Goal: Task Accomplishment & Management: Manage account settings

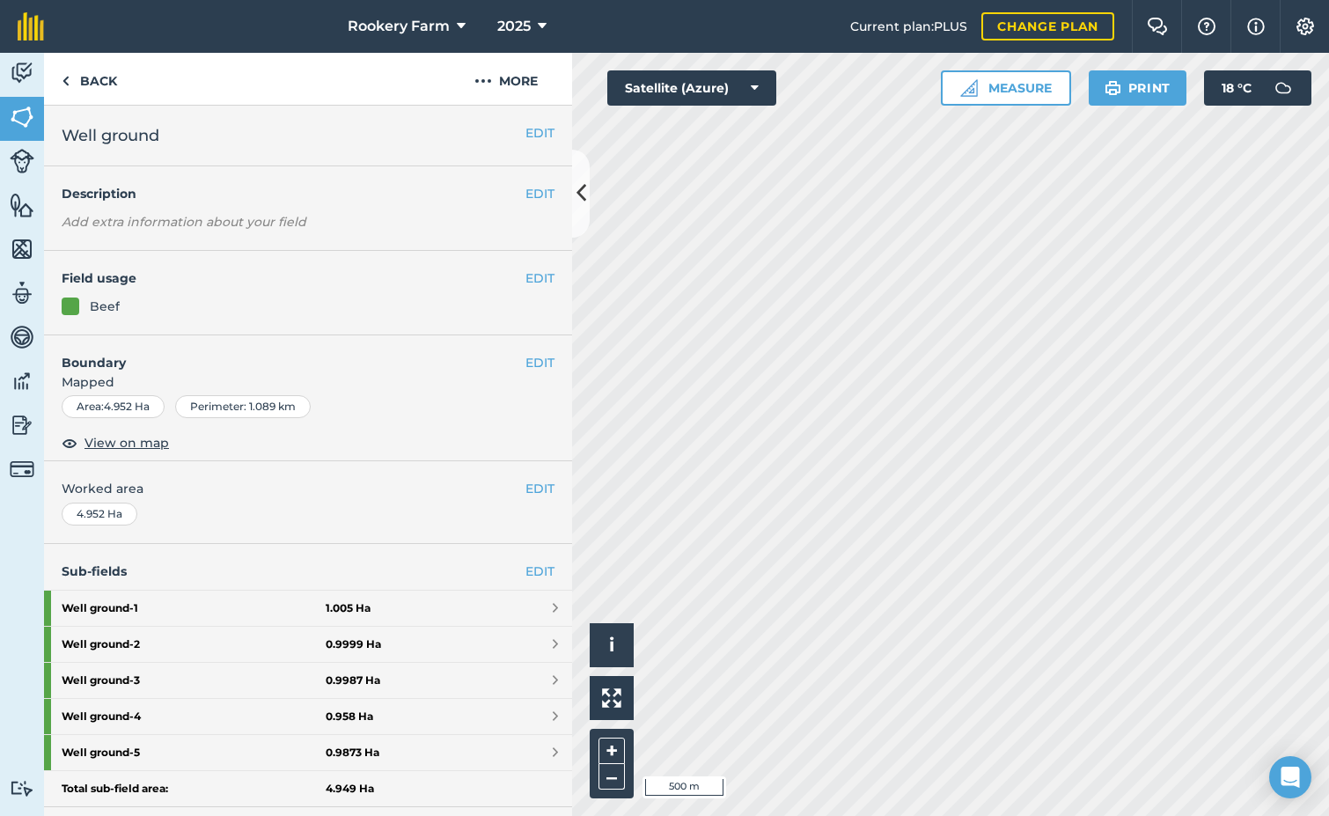
scroll to position [308, 0]
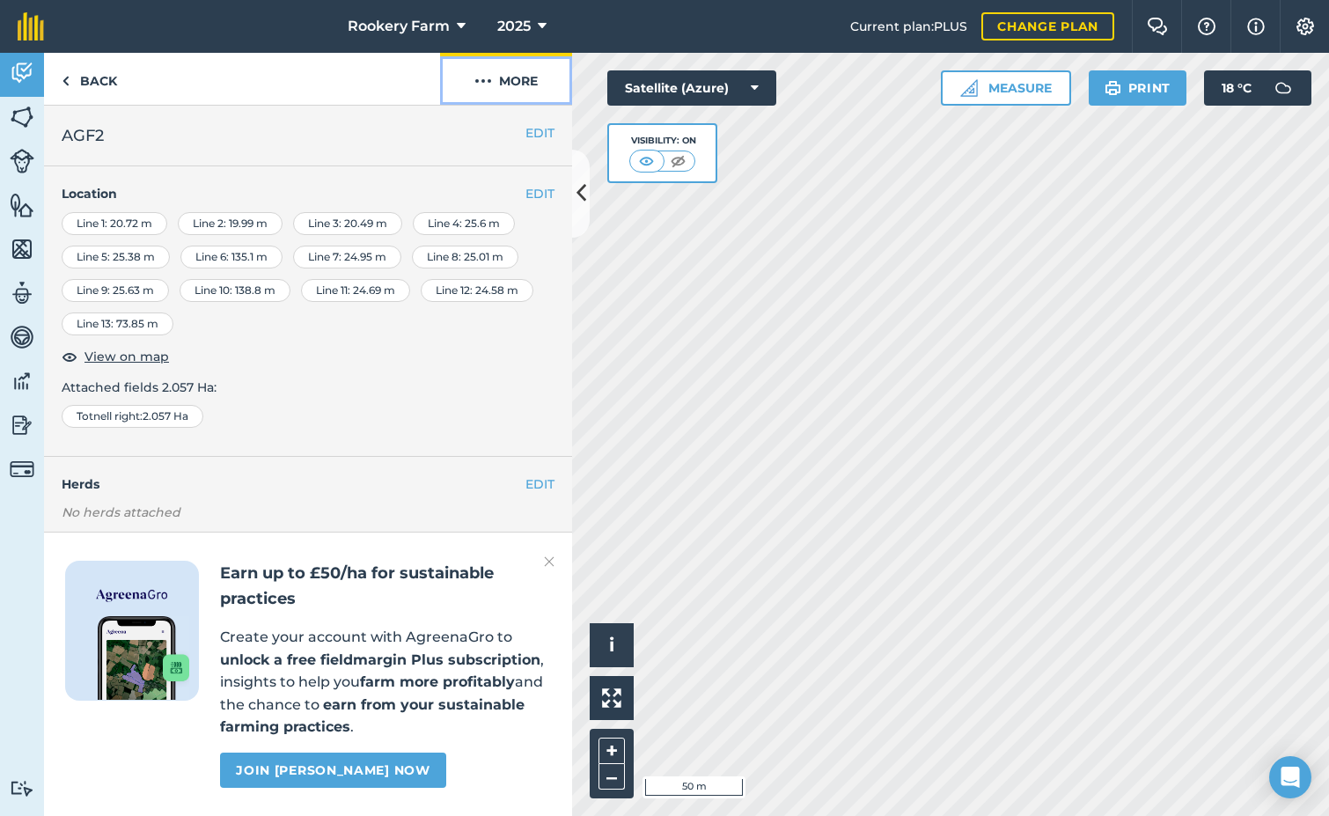
click at [508, 84] on button "More" at bounding box center [506, 79] width 132 height 52
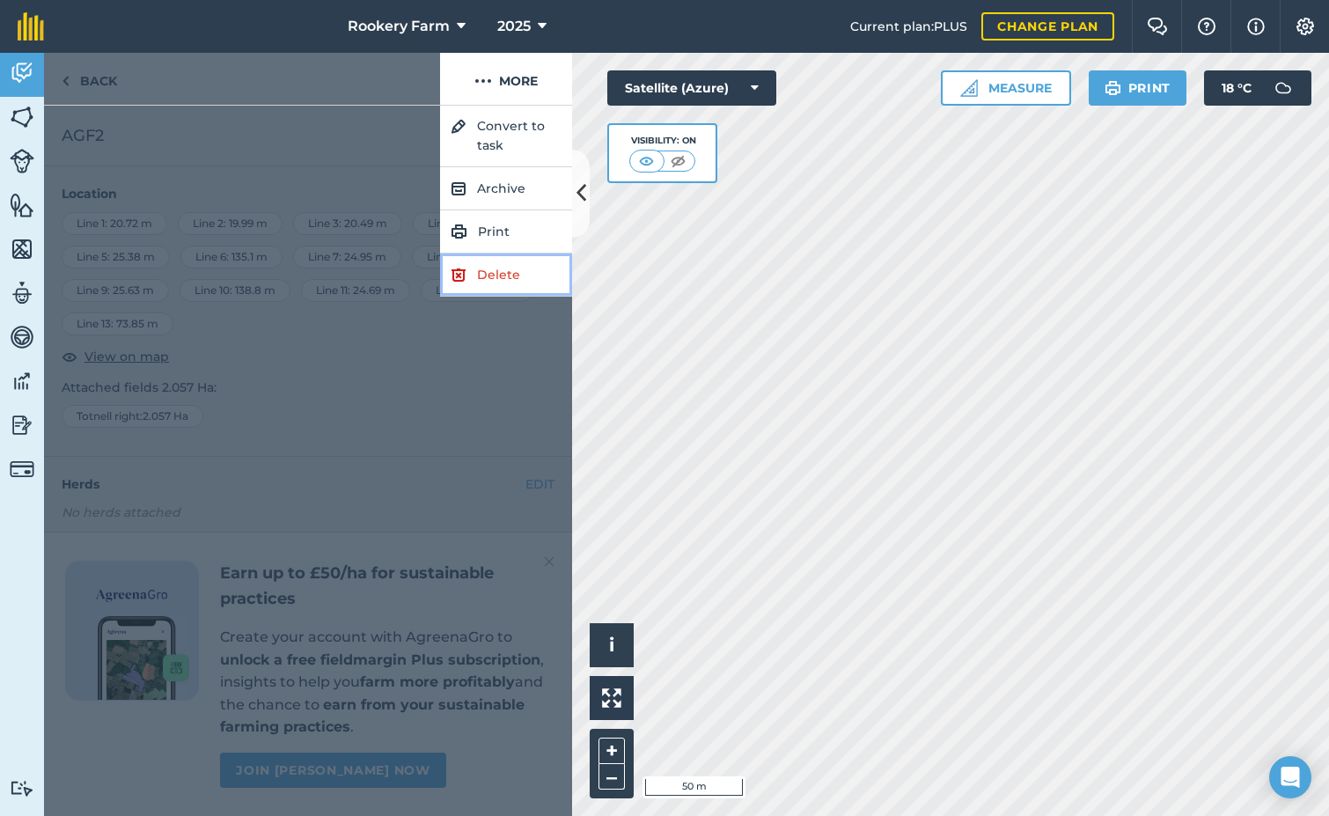
click at [504, 268] on link "Delete" at bounding box center [506, 274] width 132 height 43
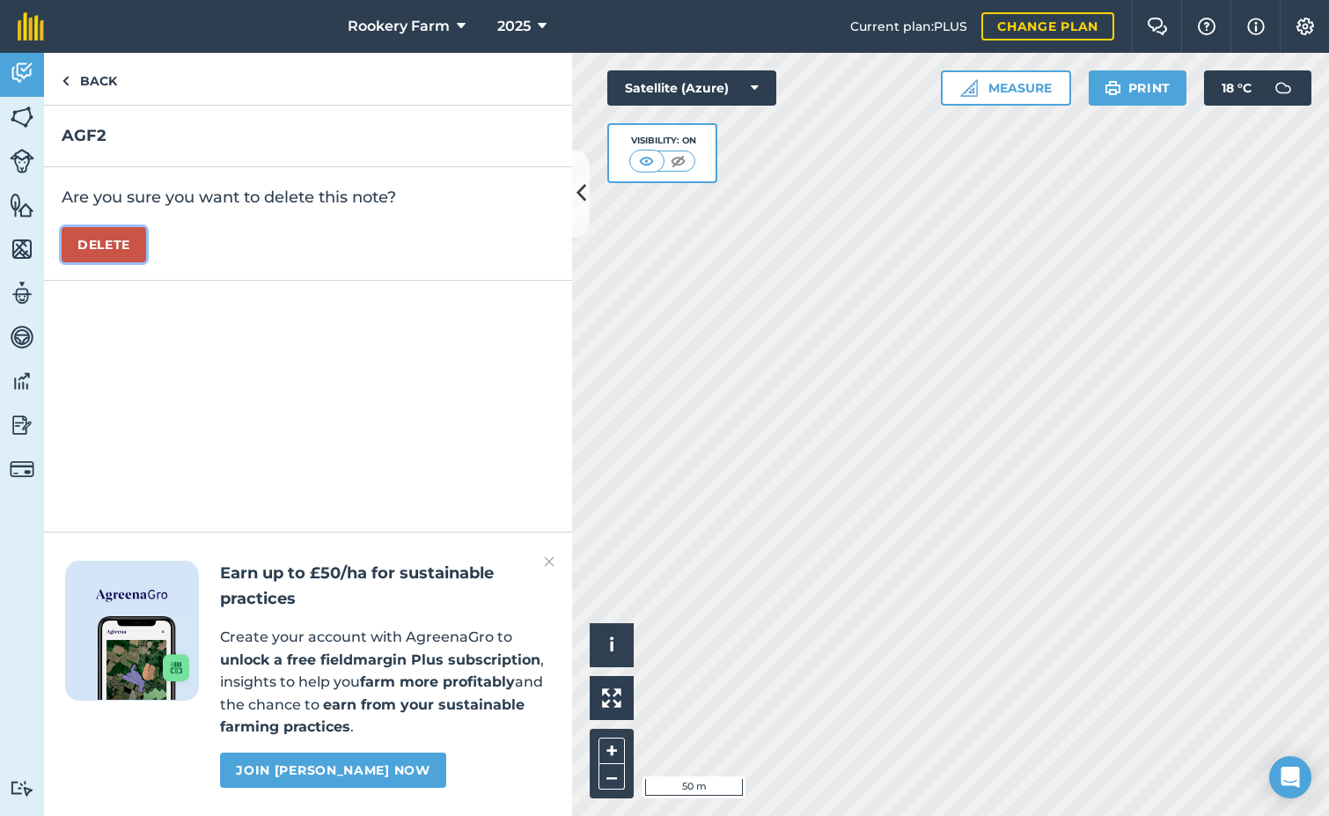
click at [105, 238] on button "Delete" at bounding box center [104, 244] width 84 height 35
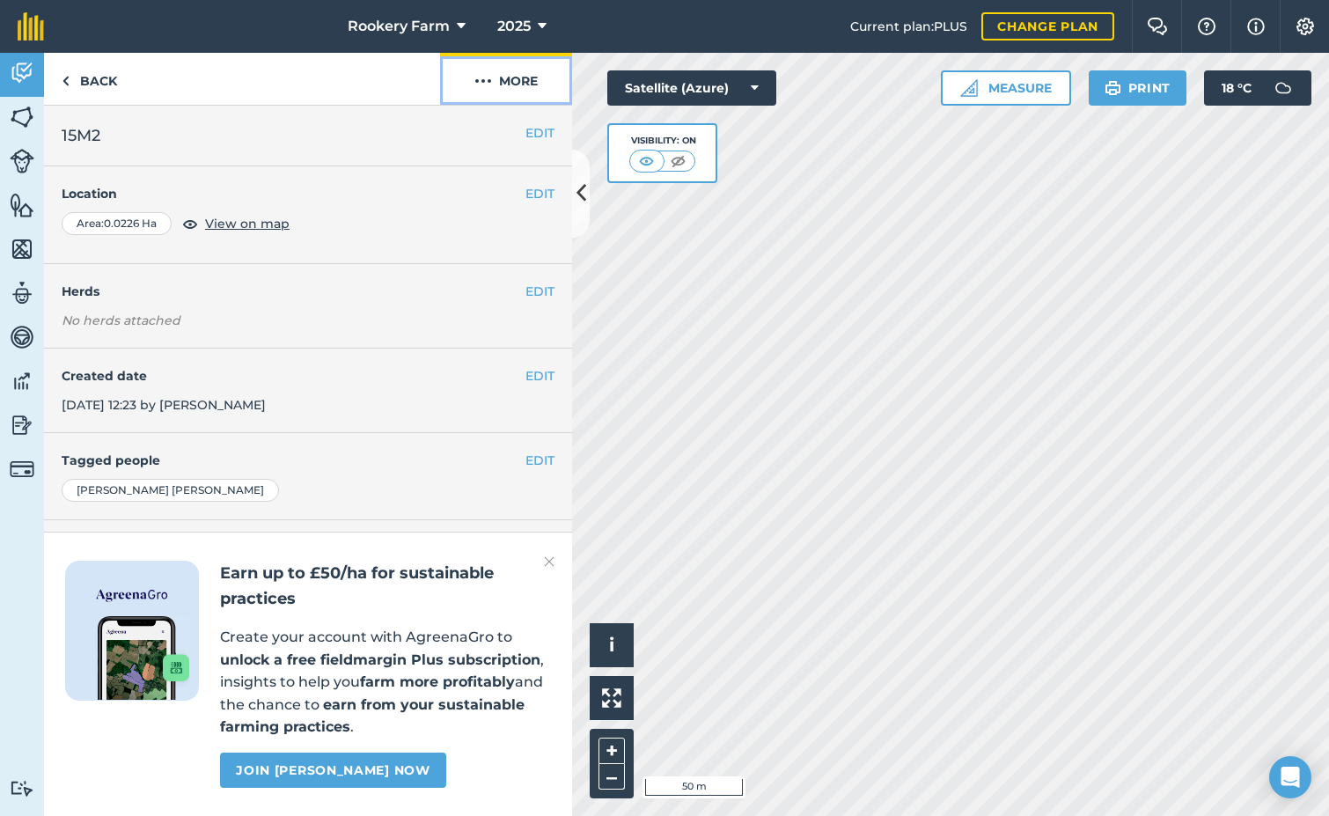
click at [506, 89] on button "More" at bounding box center [506, 79] width 132 height 52
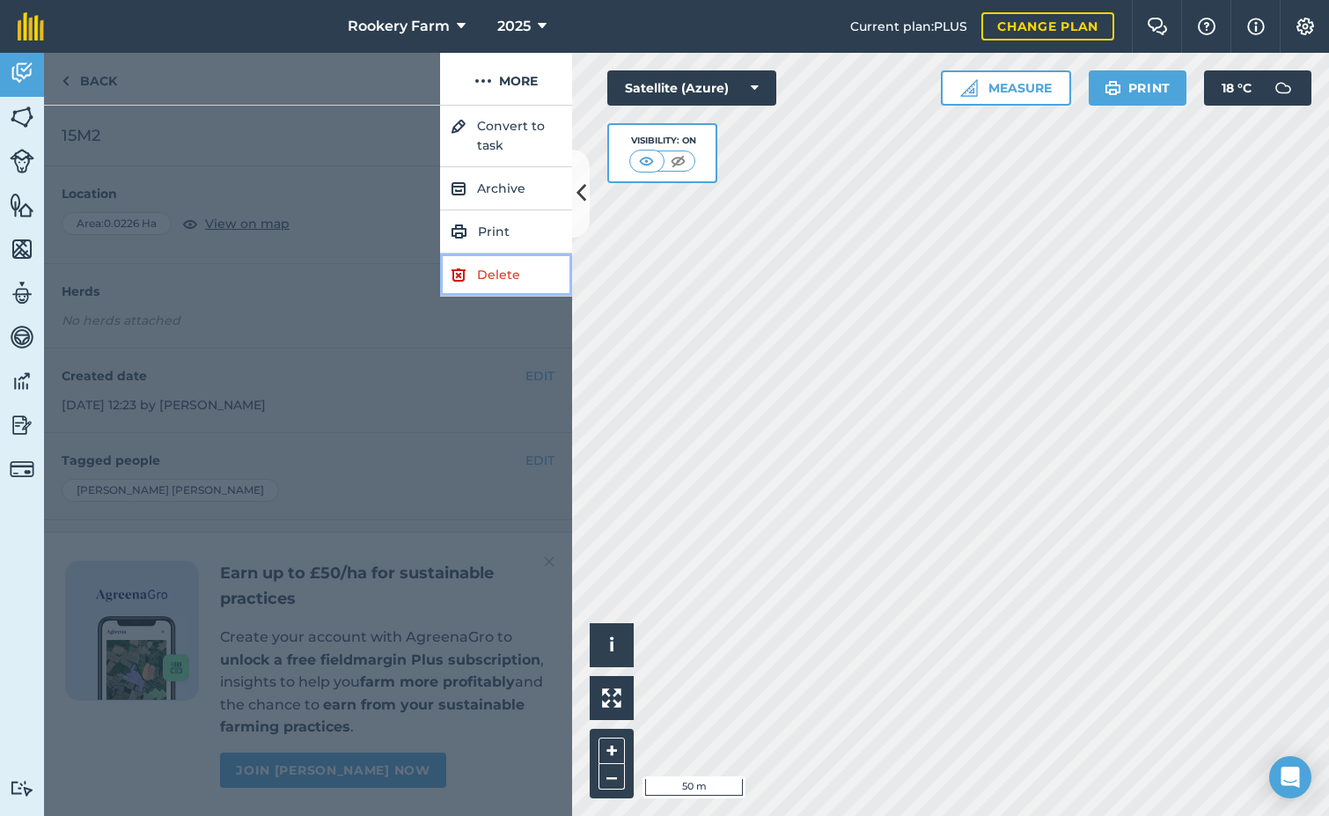
click at [490, 271] on link "Delete" at bounding box center [506, 274] width 132 height 43
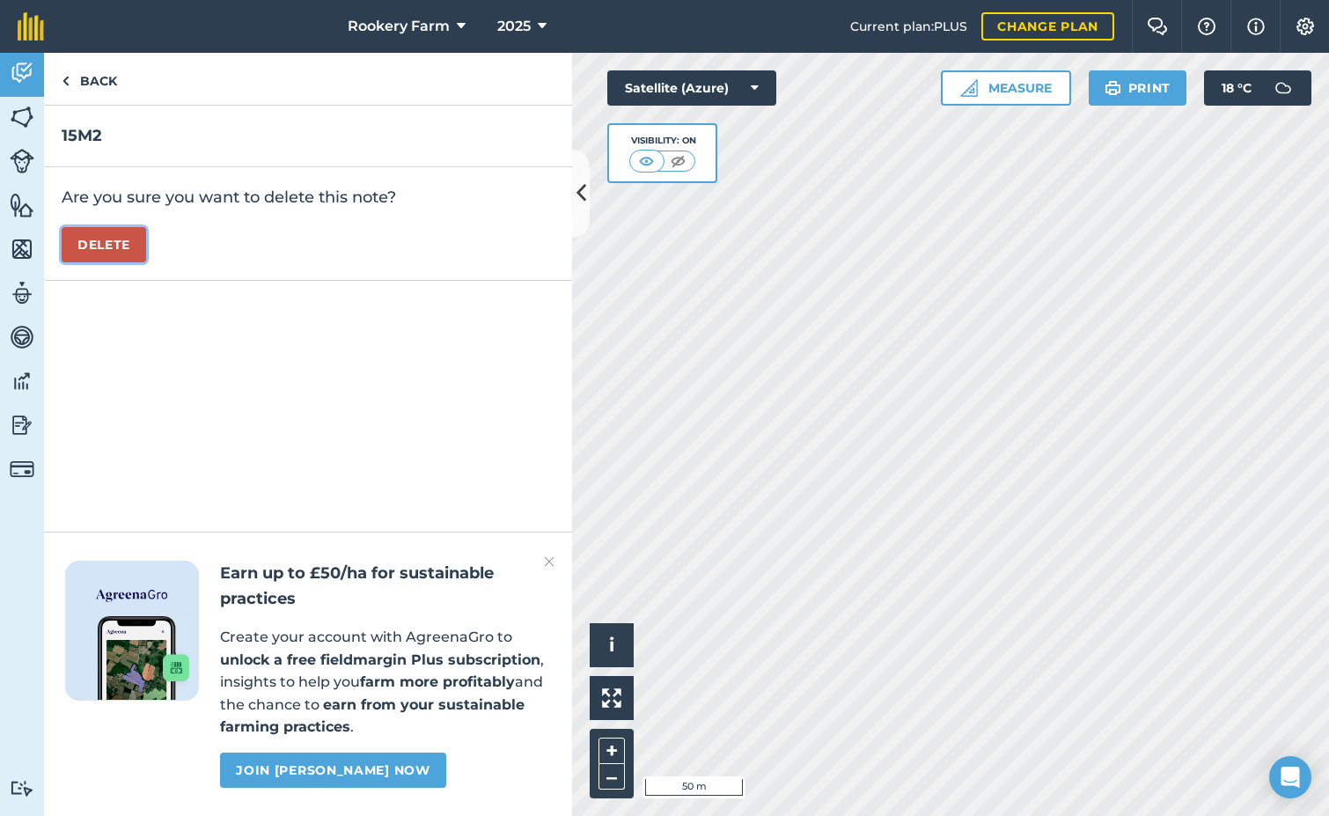
click at [115, 237] on button "Delete" at bounding box center [104, 244] width 84 height 35
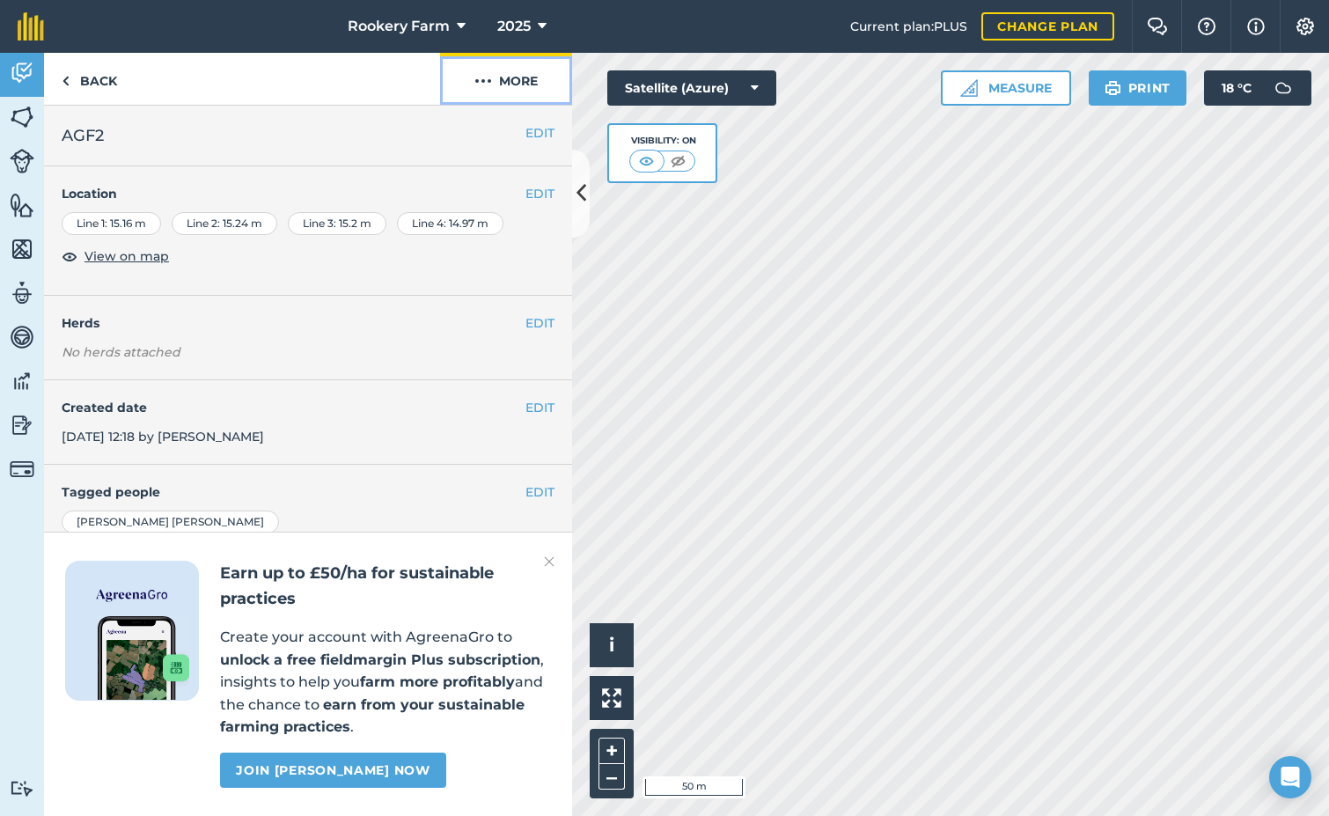
click at [514, 87] on button "More" at bounding box center [506, 79] width 132 height 52
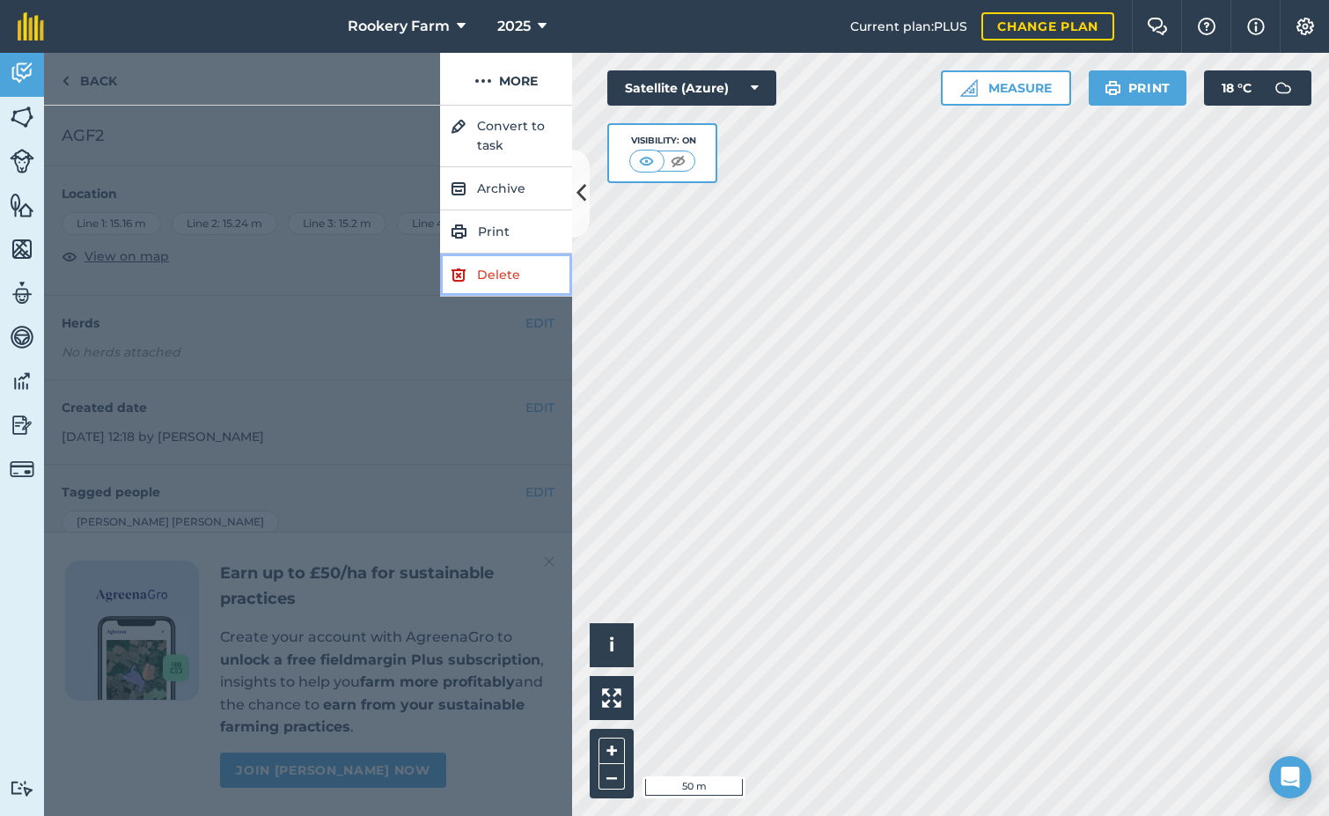
click at [495, 267] on link "Delete" at bounding box center [506, 274] width 132 height 43
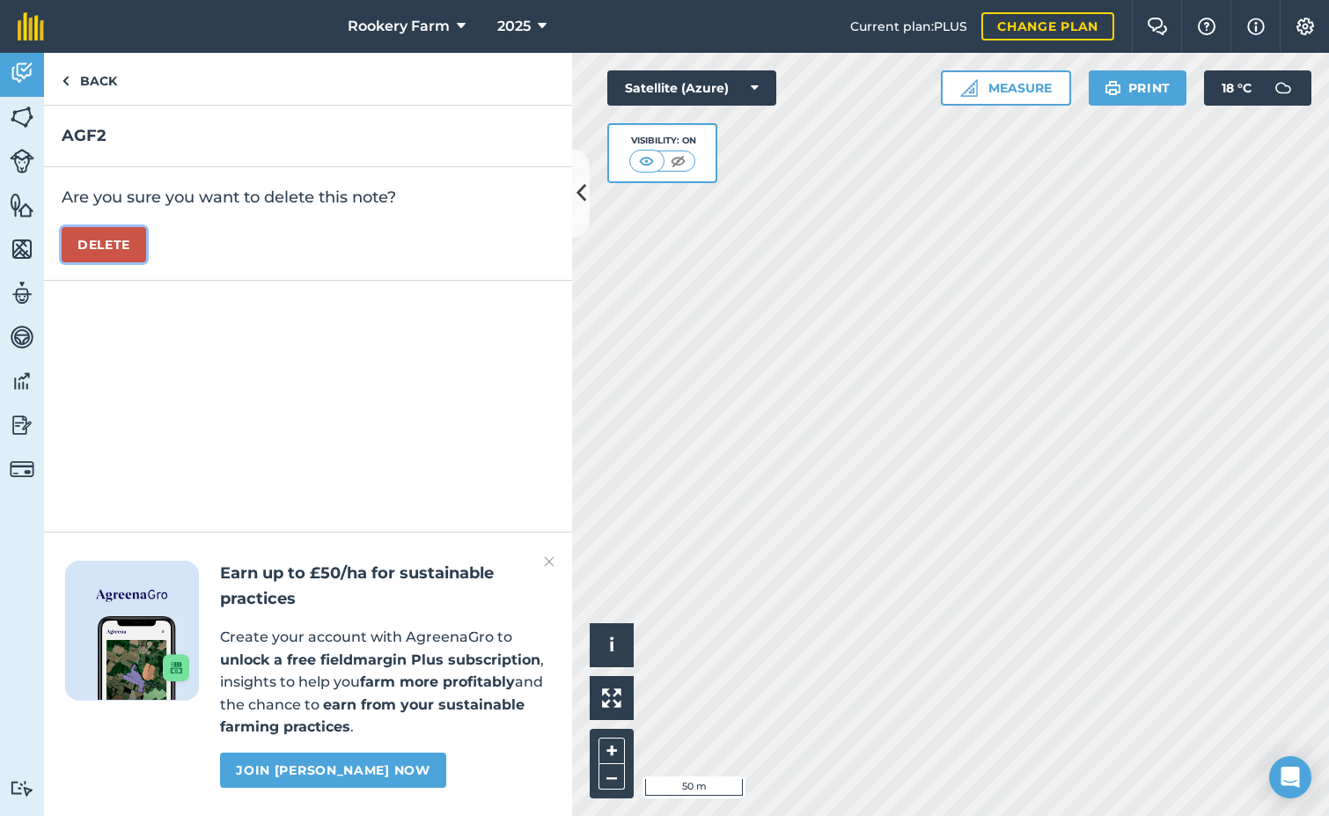
click at [109, 233] on button "Delete" at bounding box center [104, 244] width 84 height 35
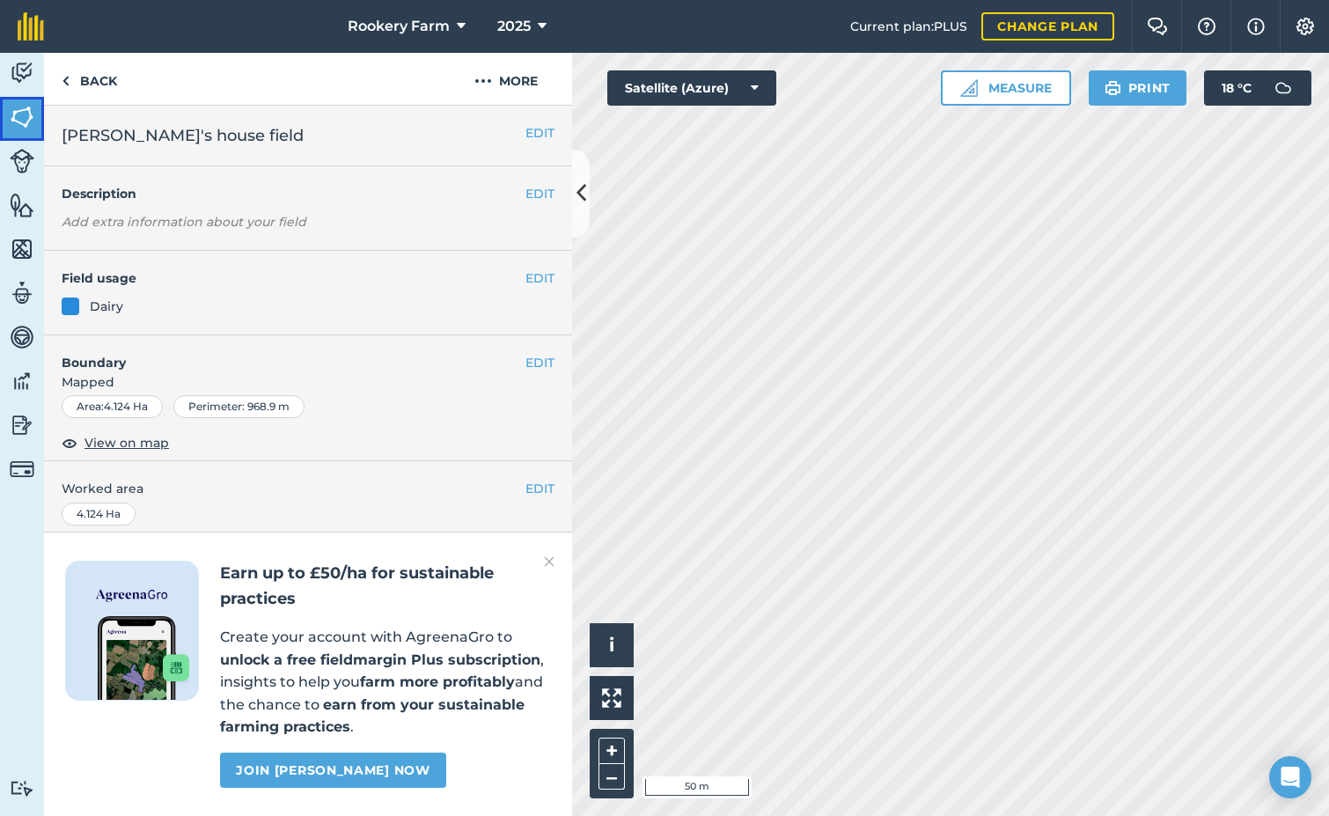
click at [20, 105] on img at bounding box center [22, 117] width 25 height 26
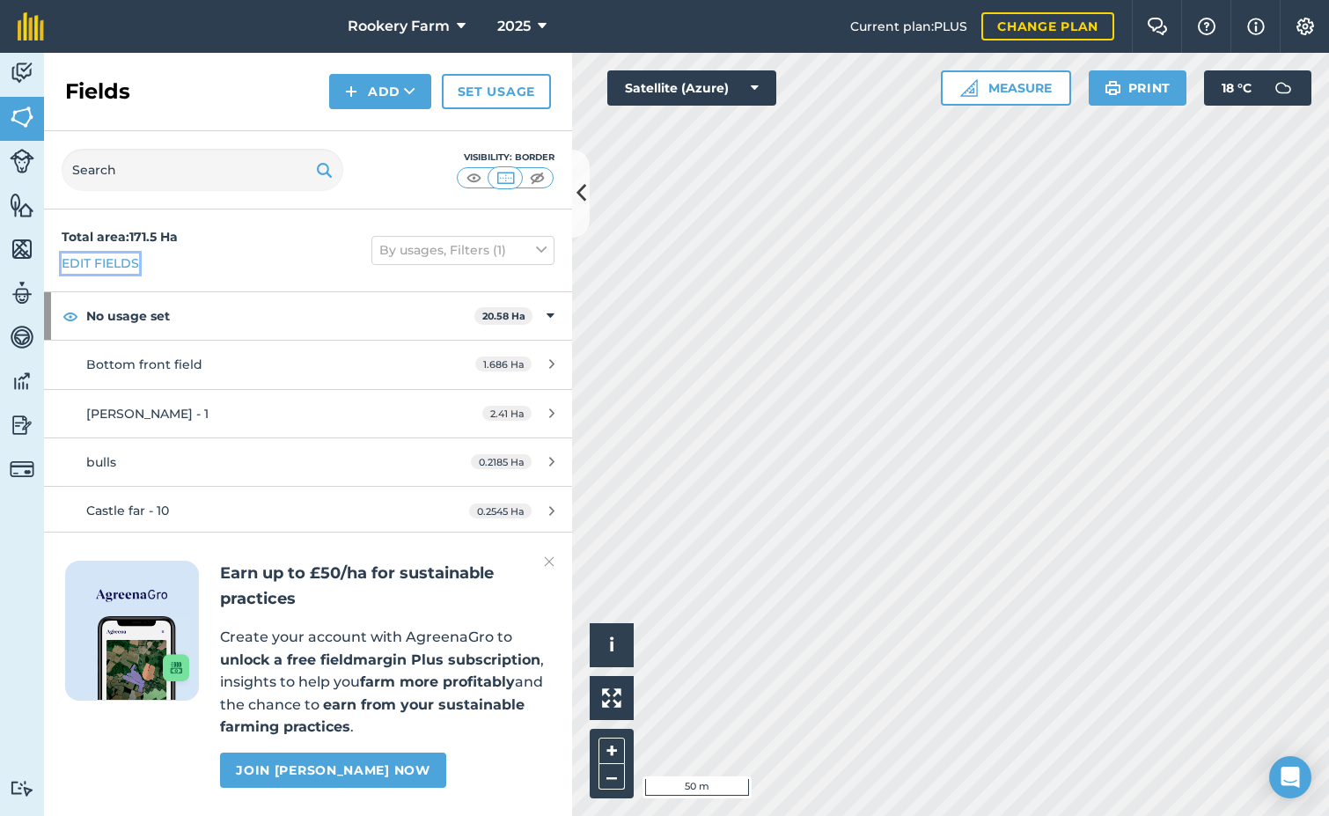
click at [112, 261] on link "Edit fields" at bounding box center [100, 262] width 77 height 19
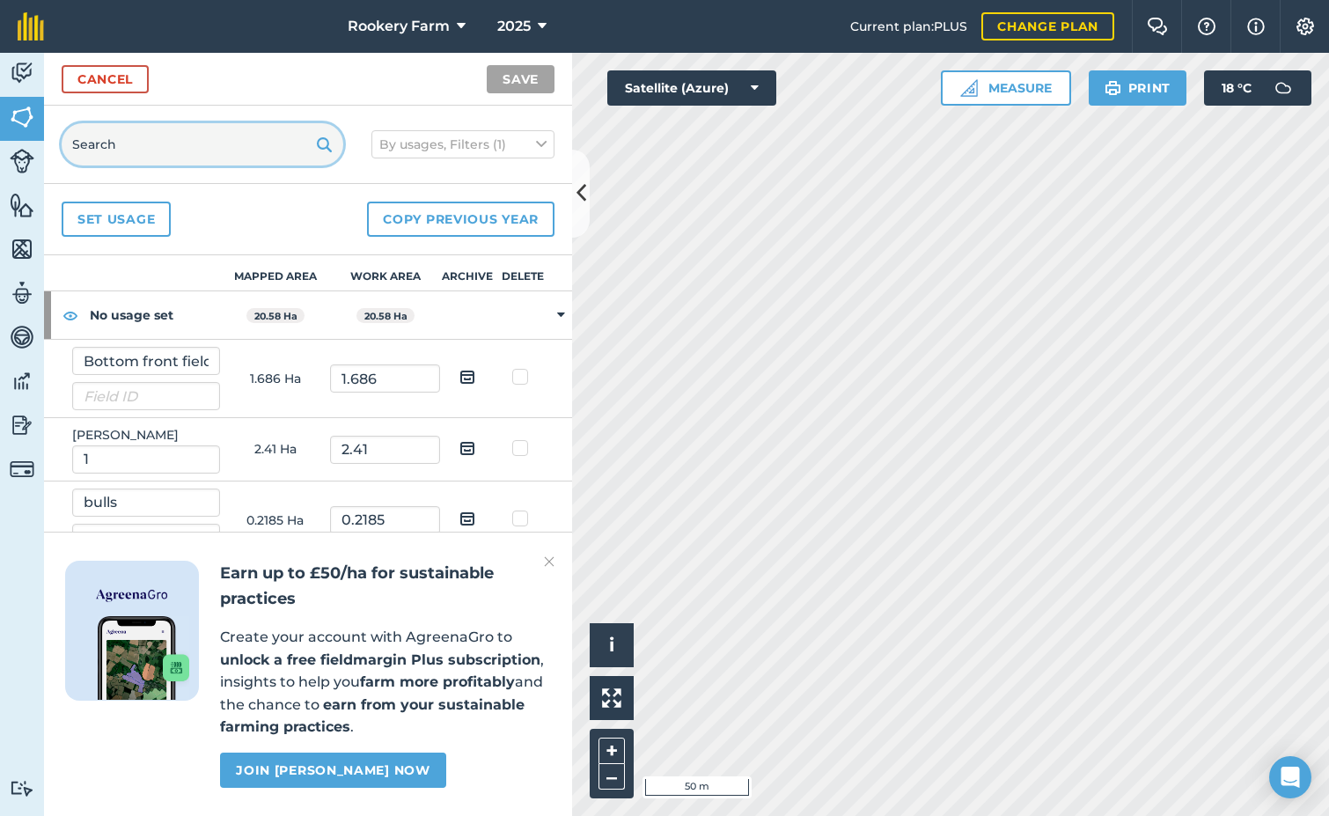
click at [116, 147] on input "text" at bounding box center [203, 144] width 282 height 42
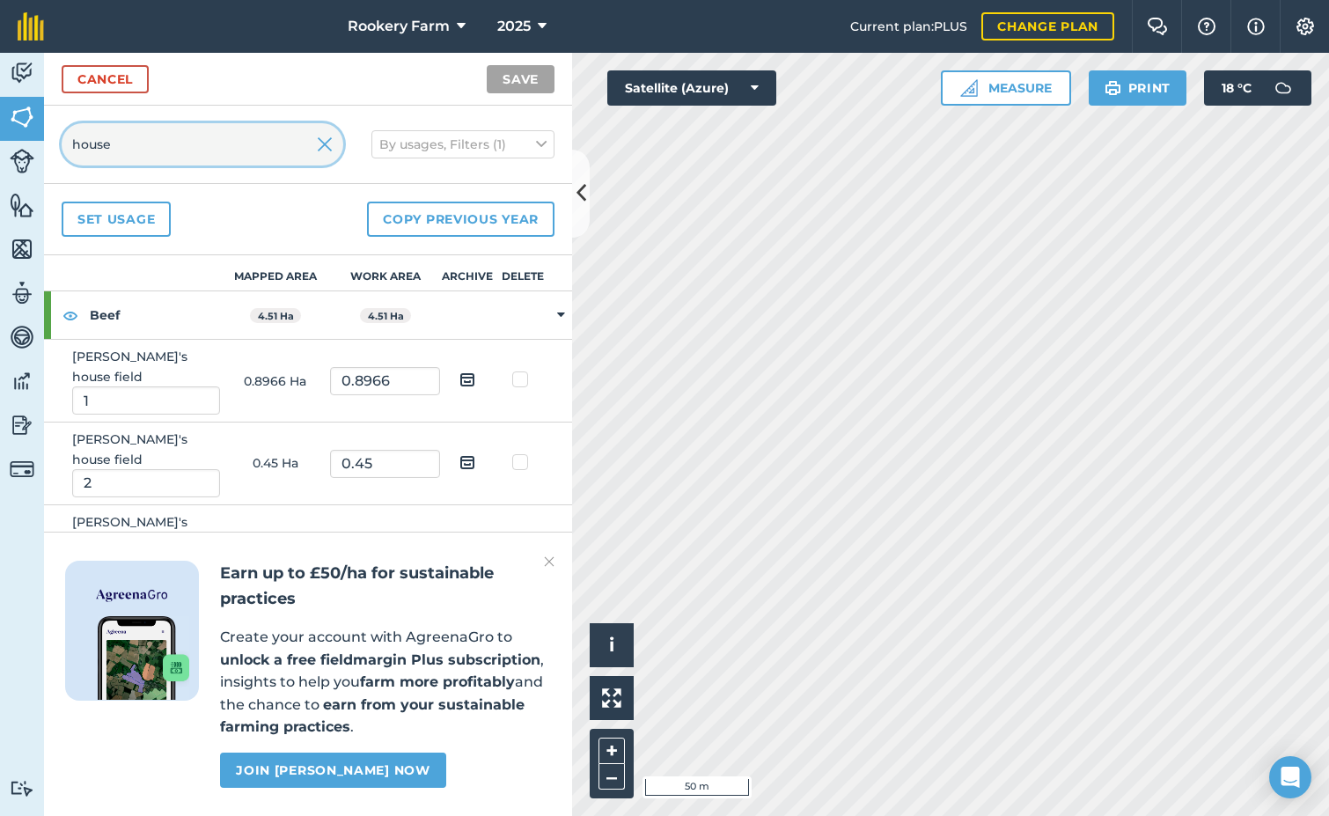
type input "house"
click at [459, 372] on img at bounding box center [467, 379] width 16 height 21
click at [475, 372] on input "checkbox" at bounding box center [480, 373] width 11 height 11
checkbox input "true"
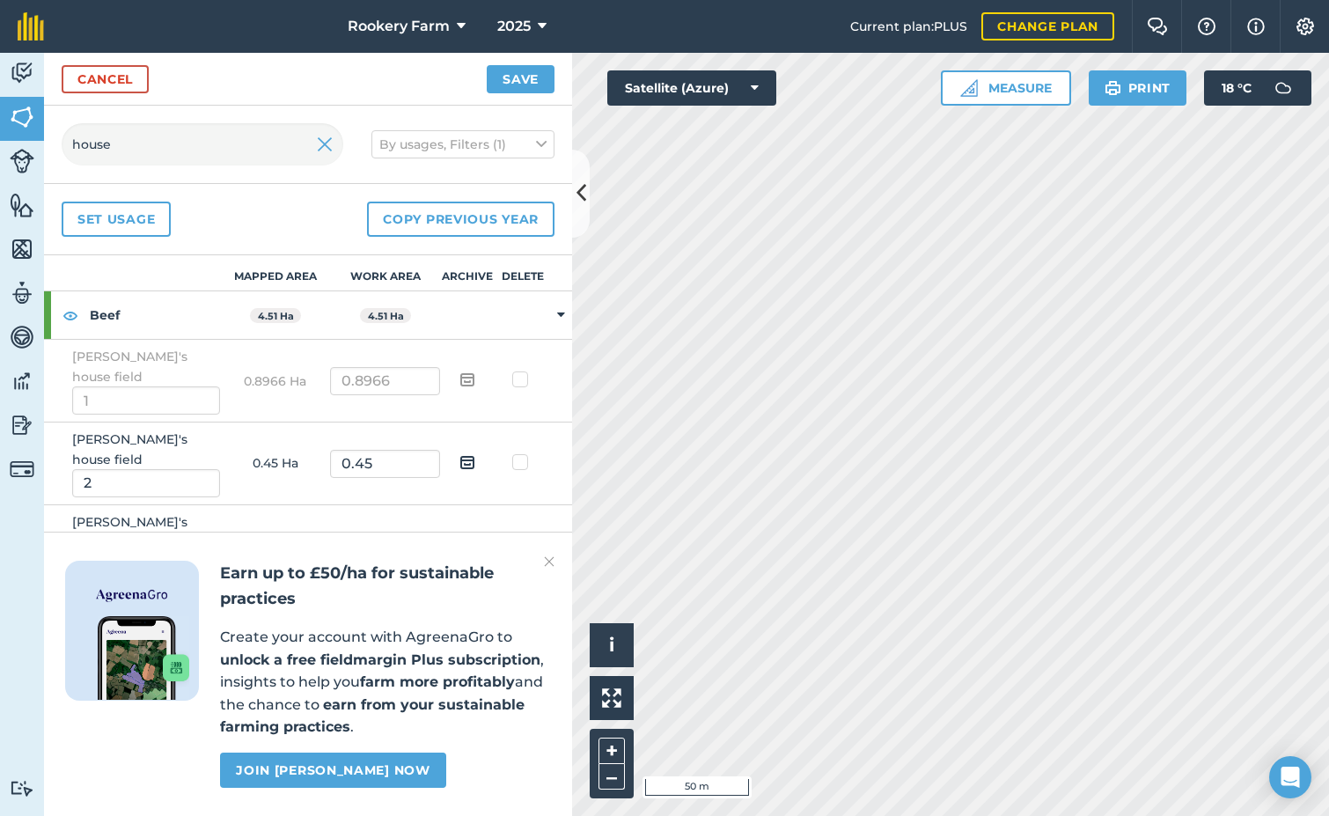
click at [462, 451] on img at bounding box center [467, 461] width 16 height 21
click at [475, 451] on input "checkbox" at bounding box center [480, 456] width 11 height 11
checkbox input "true"
click at [459, 533] on img at bounding box center [467, 543] width 16 height 21
click at [475, 532] on input "checkbox" at bounding box center [480, 537] width 11 height 11
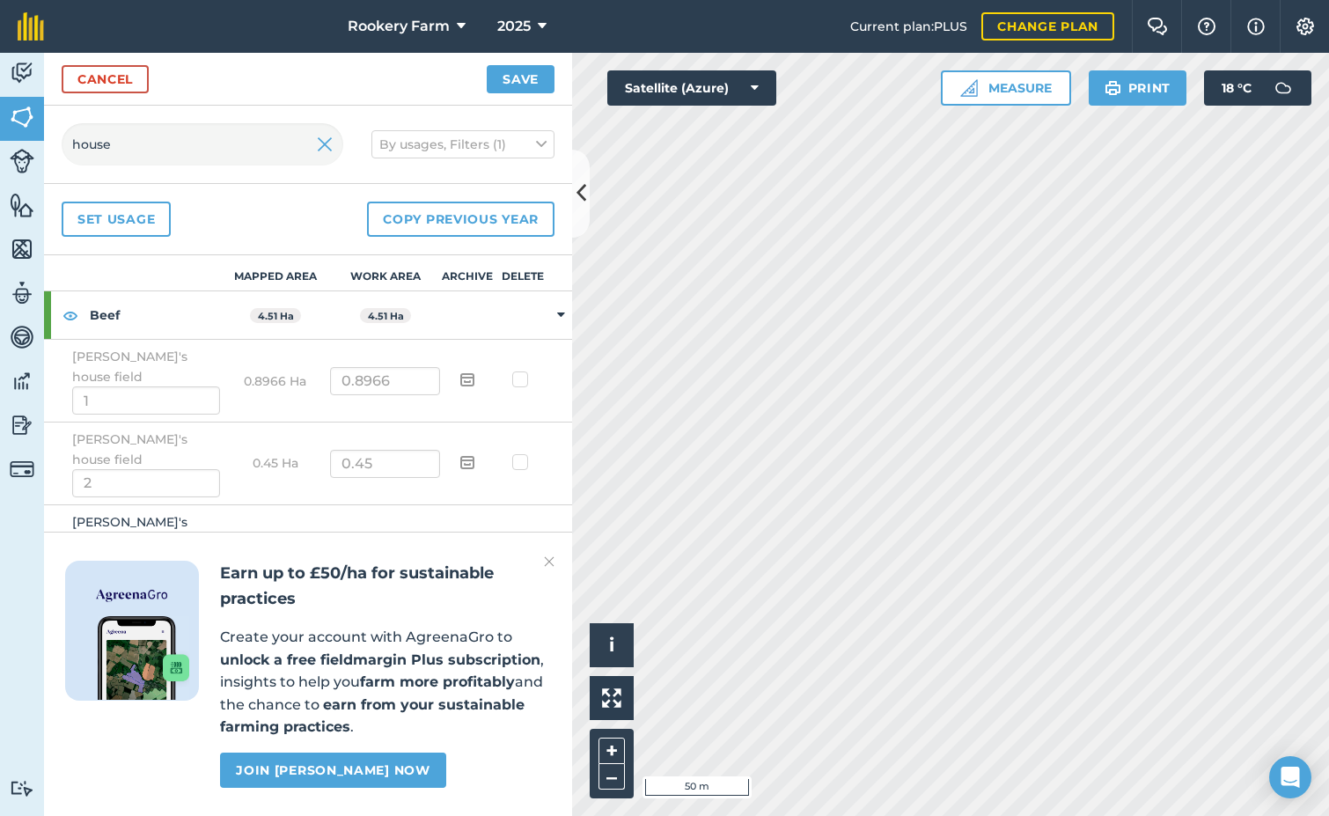
checkbox input "true"
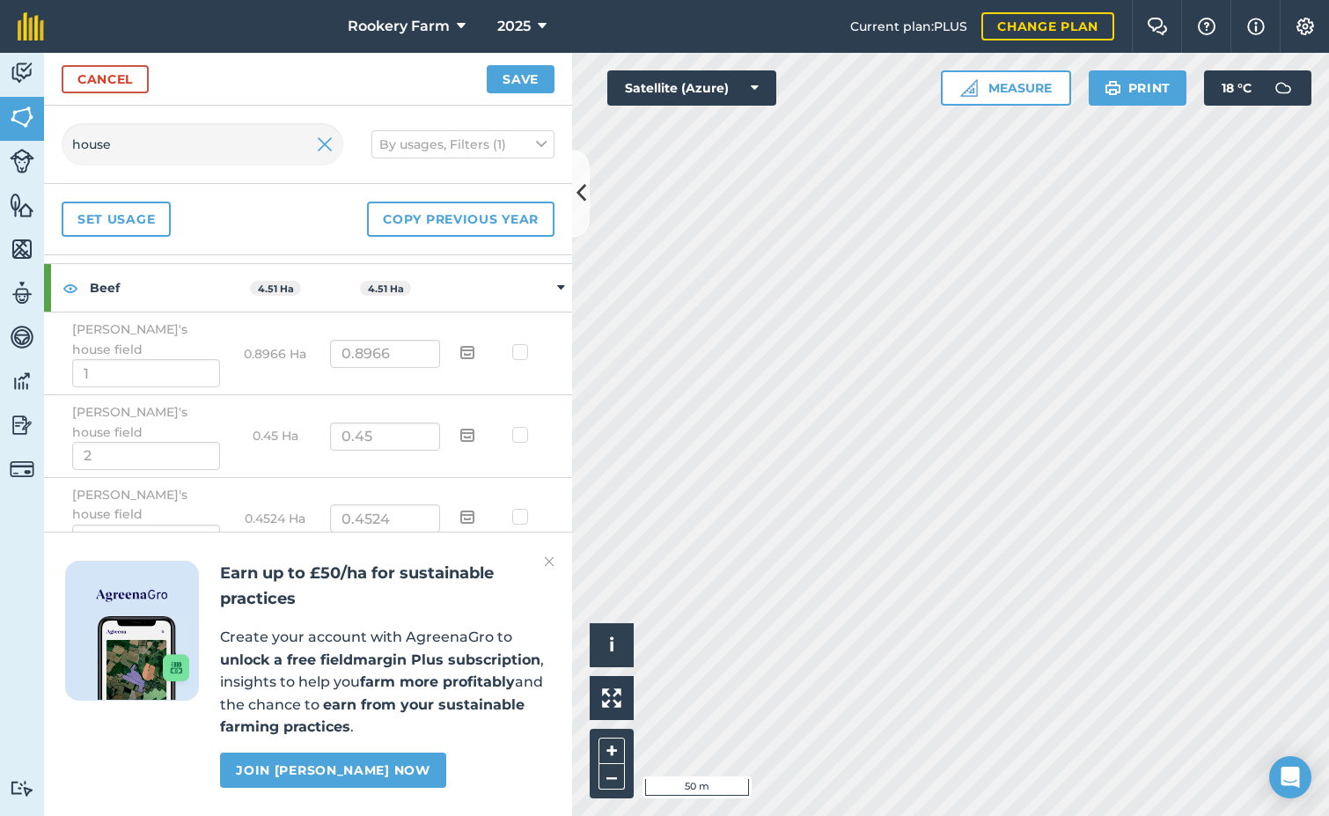
click at [551, 562] on img at bounding box center [549, 561] width 11 height 21
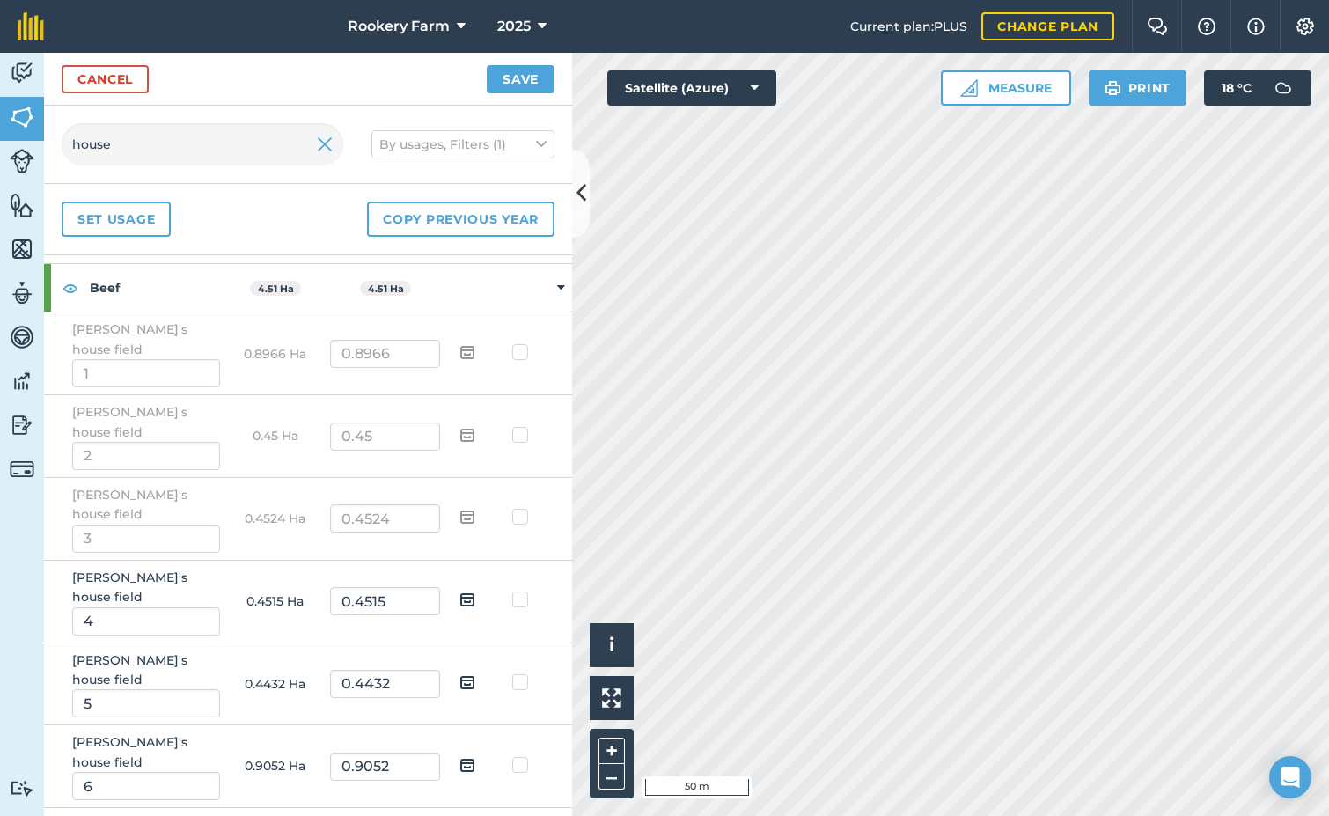
click at [461, 589] on img at bounding box center [467, 599] width 16 height 21
click at [475, 588] on input "checkbox" at bounding box center [480, 593] width 11 height 11
checkbox input "true"
click at [459, 671] on img at bounding box center [467, 681] width 16 height 21
click at [475, 671] on input "checkbox" at bounding box center [480, 676] width 11 height 11
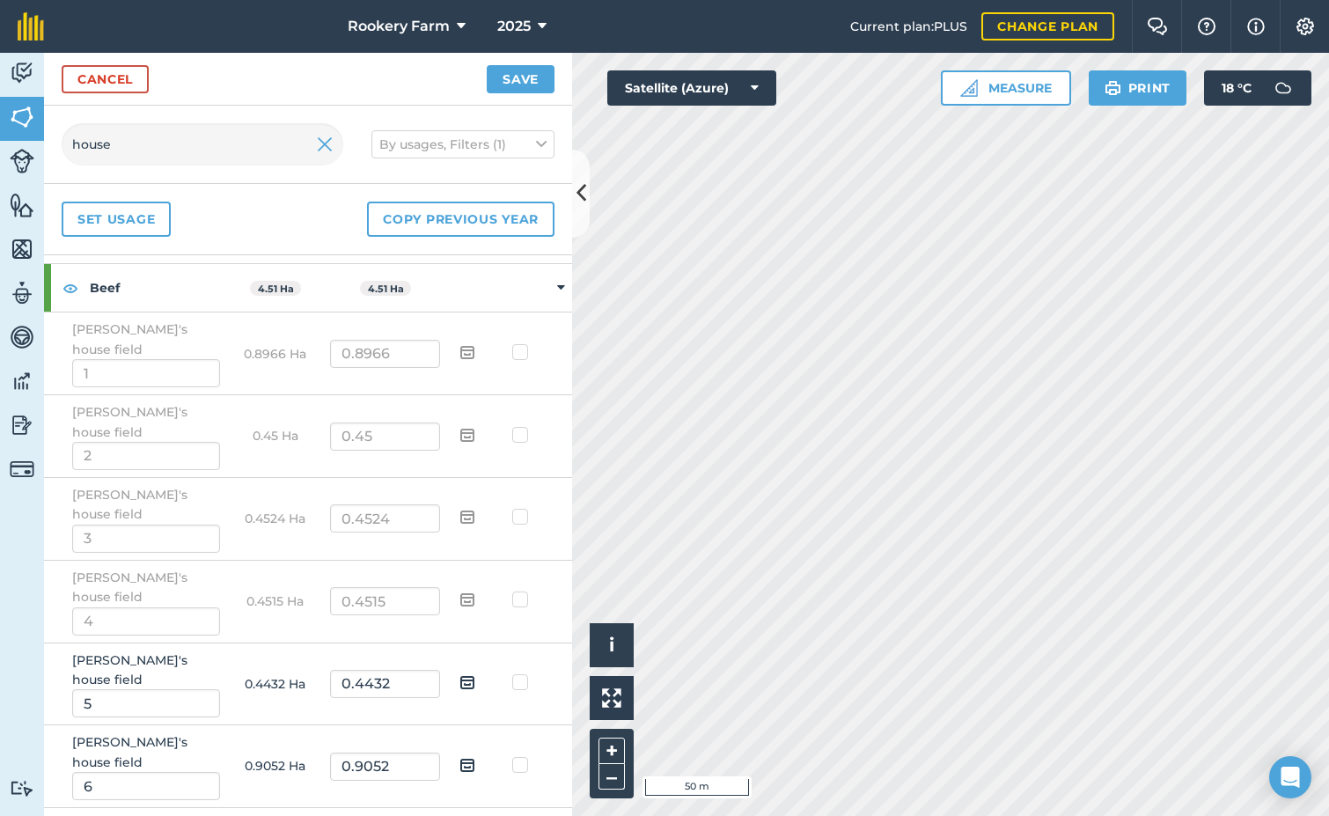
checkbox input "true"
click at [459, 754] on img at bounding box center [467, 764] width 16 height 21
click at [475, 753] on input "checkbox" at bounding box center [480, 758] width 11 height 11
checkbox input "true"
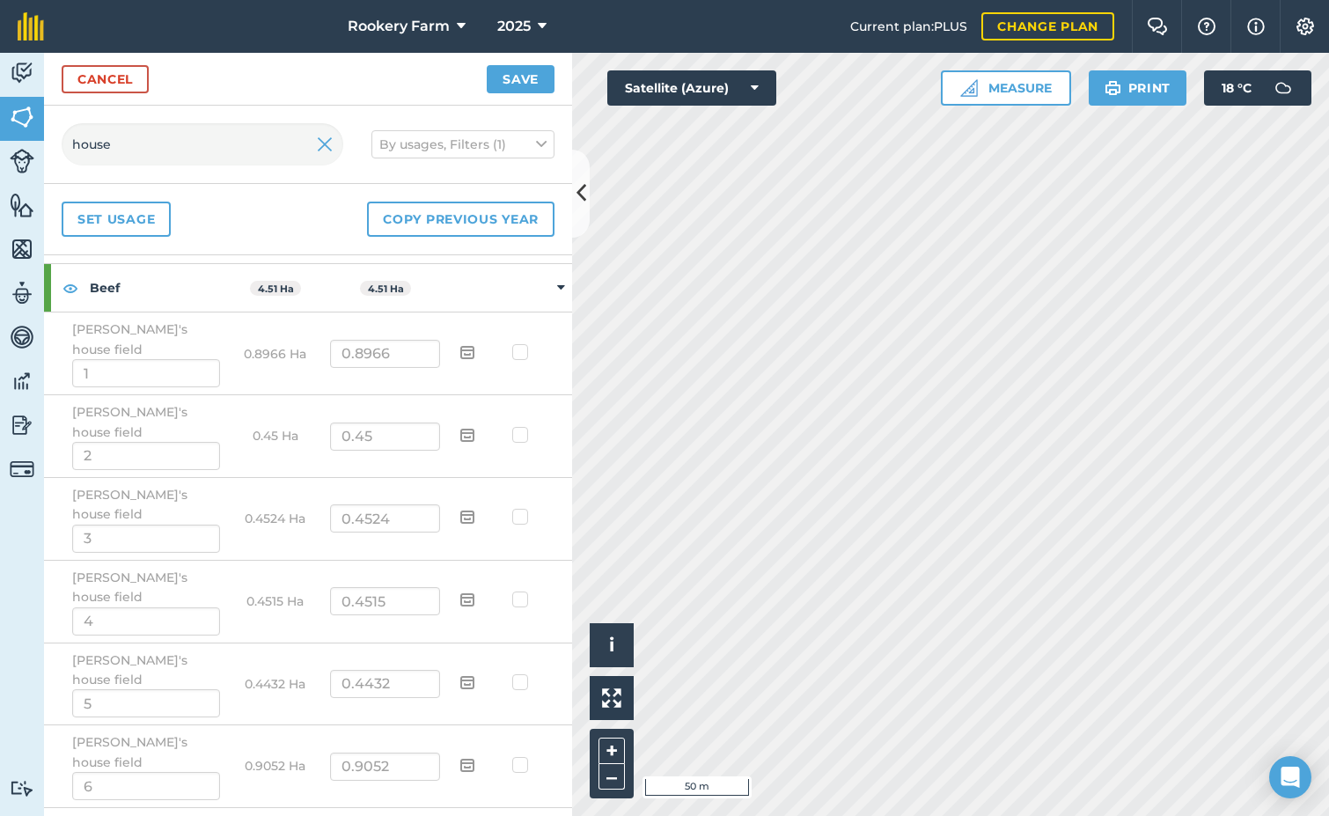
checkbox input "true"
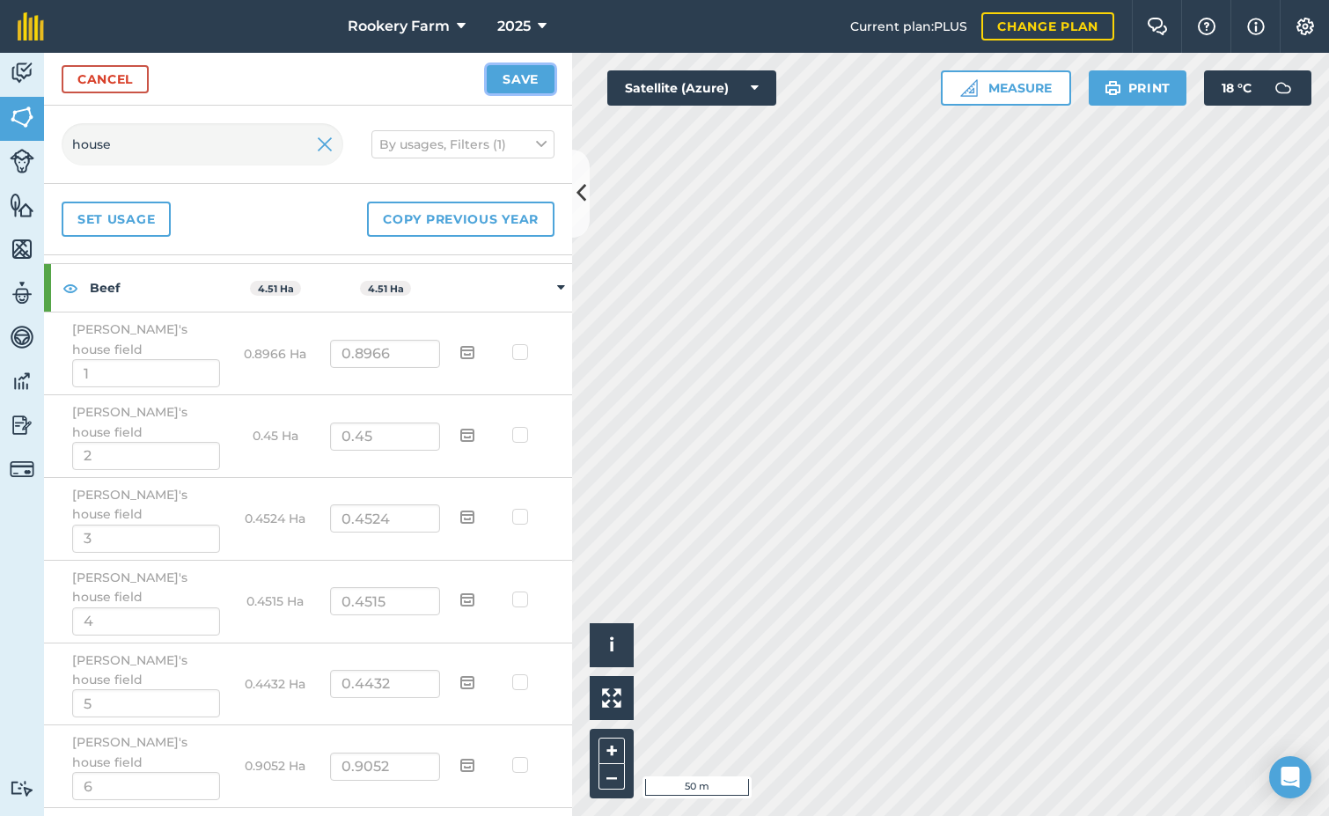
click at [540, 86] on button "Save" at bounding box center [521, 79] width 68 height 28
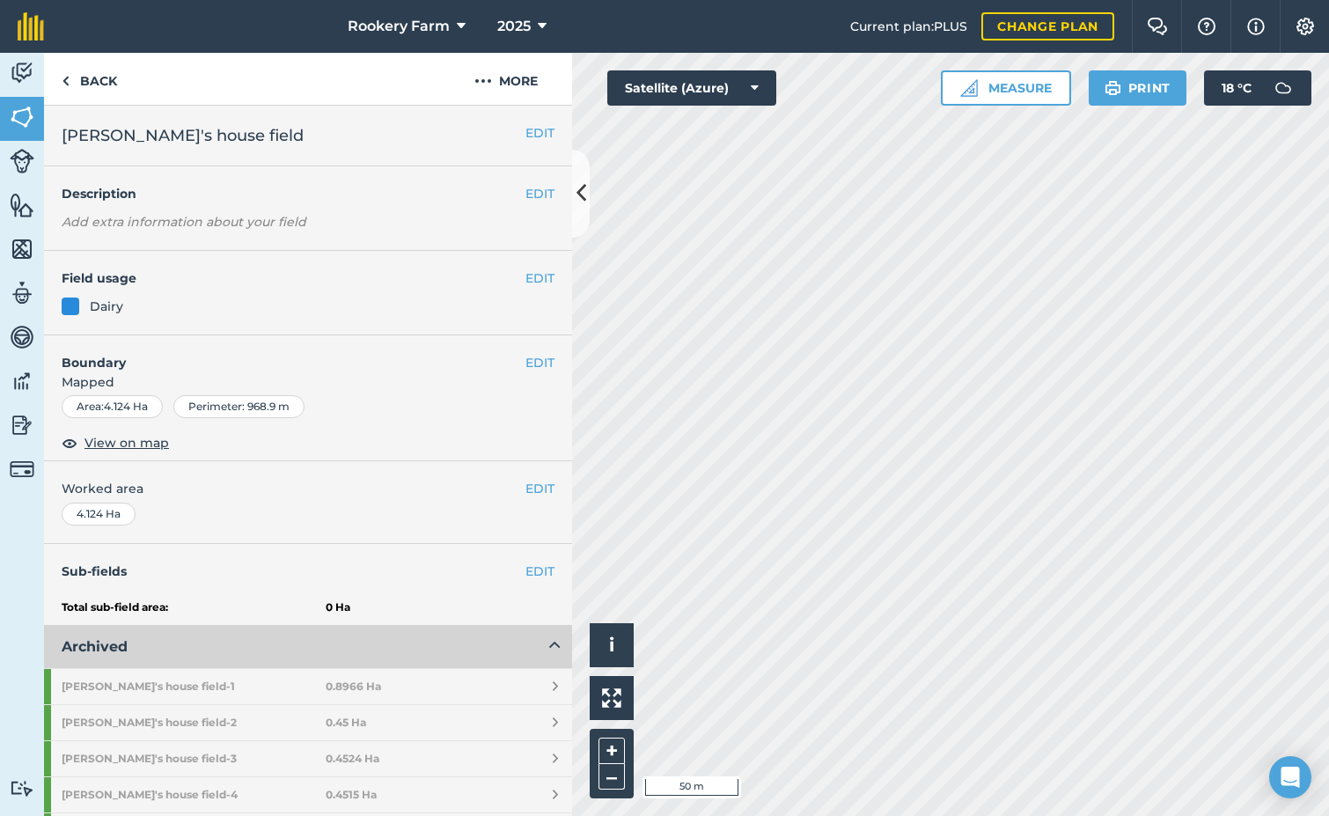
click at [530, 267] on div "EDIT Field usage Dairy" at bounding box center [308, 293] width 528 height 84
click at [527, 278] on button "EDIT" at bounding box center [539, 277] width 29 height 19
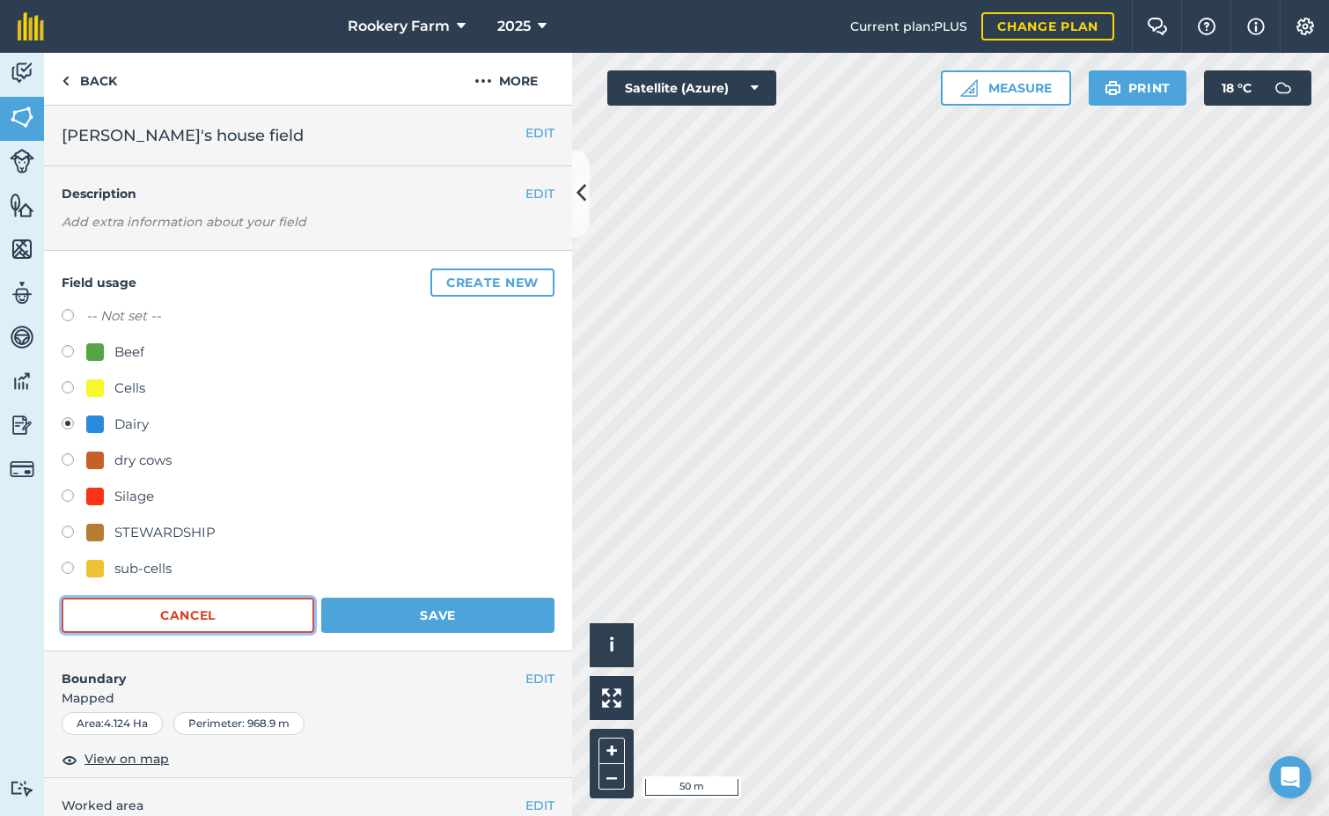
click at [246, 611] on button "Cancel" at bounding box center [188, 614] width 253 height 35
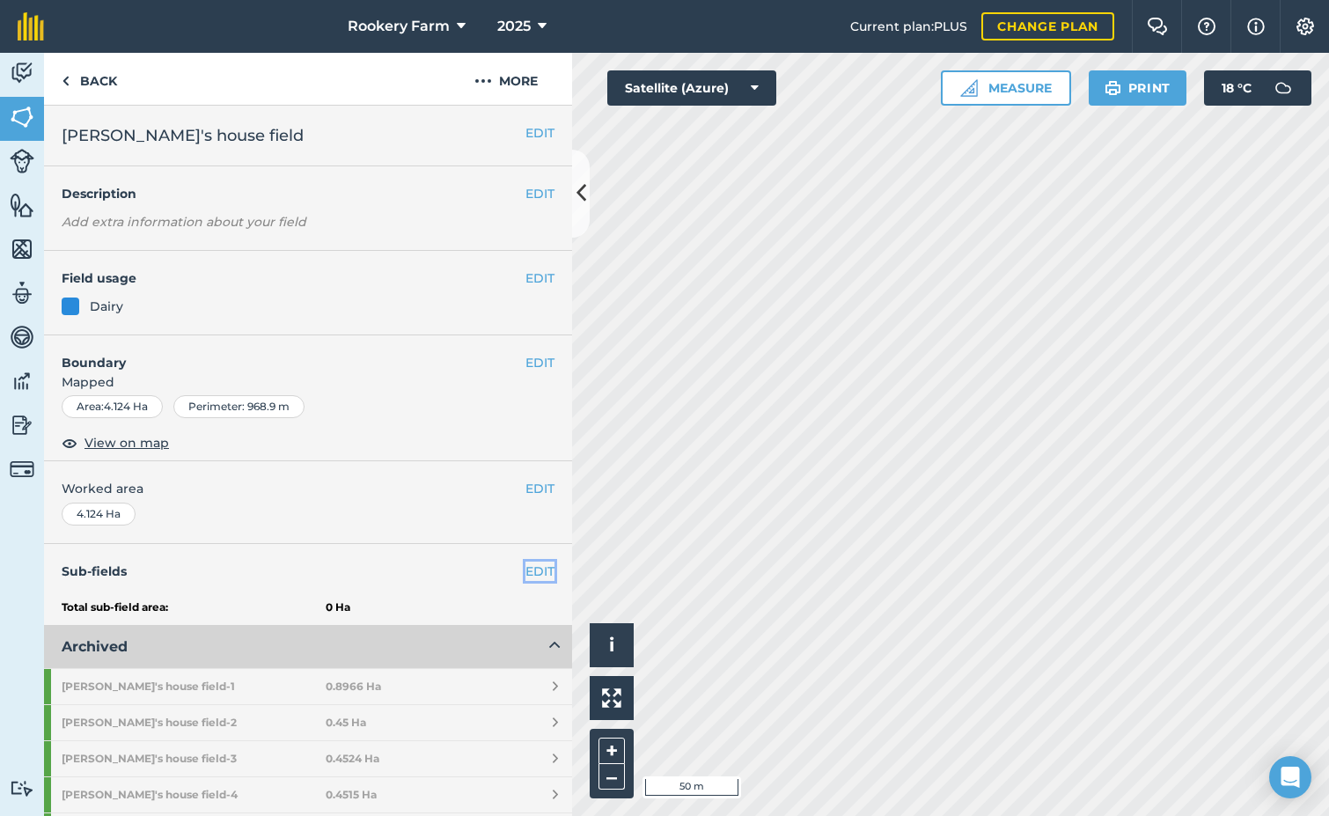
click at [525, 573] on link "EDIT" at bounding box center [539, 570] width 29 height 19
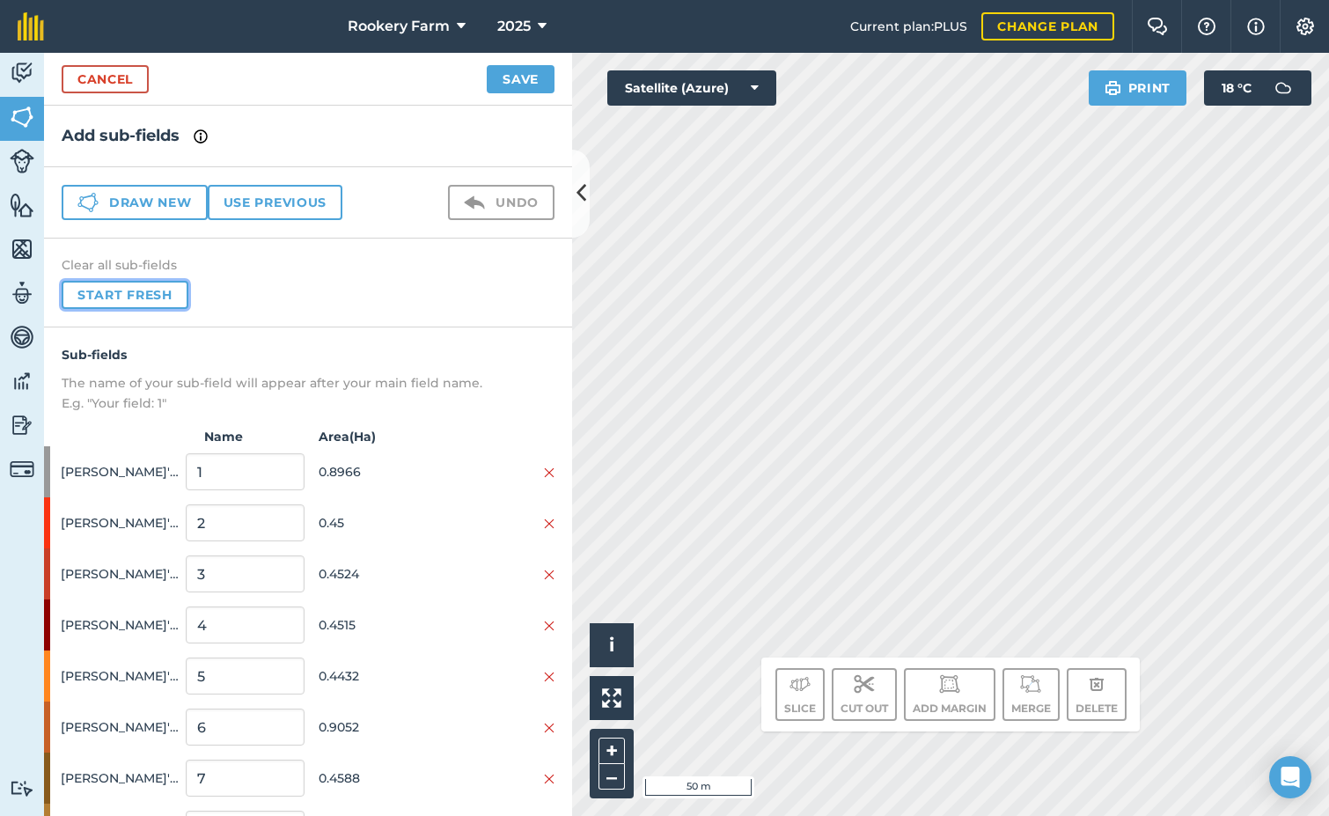
click at [172, 295] on button "Start fresh" at bounding box center [125, 295] width 127 height 28
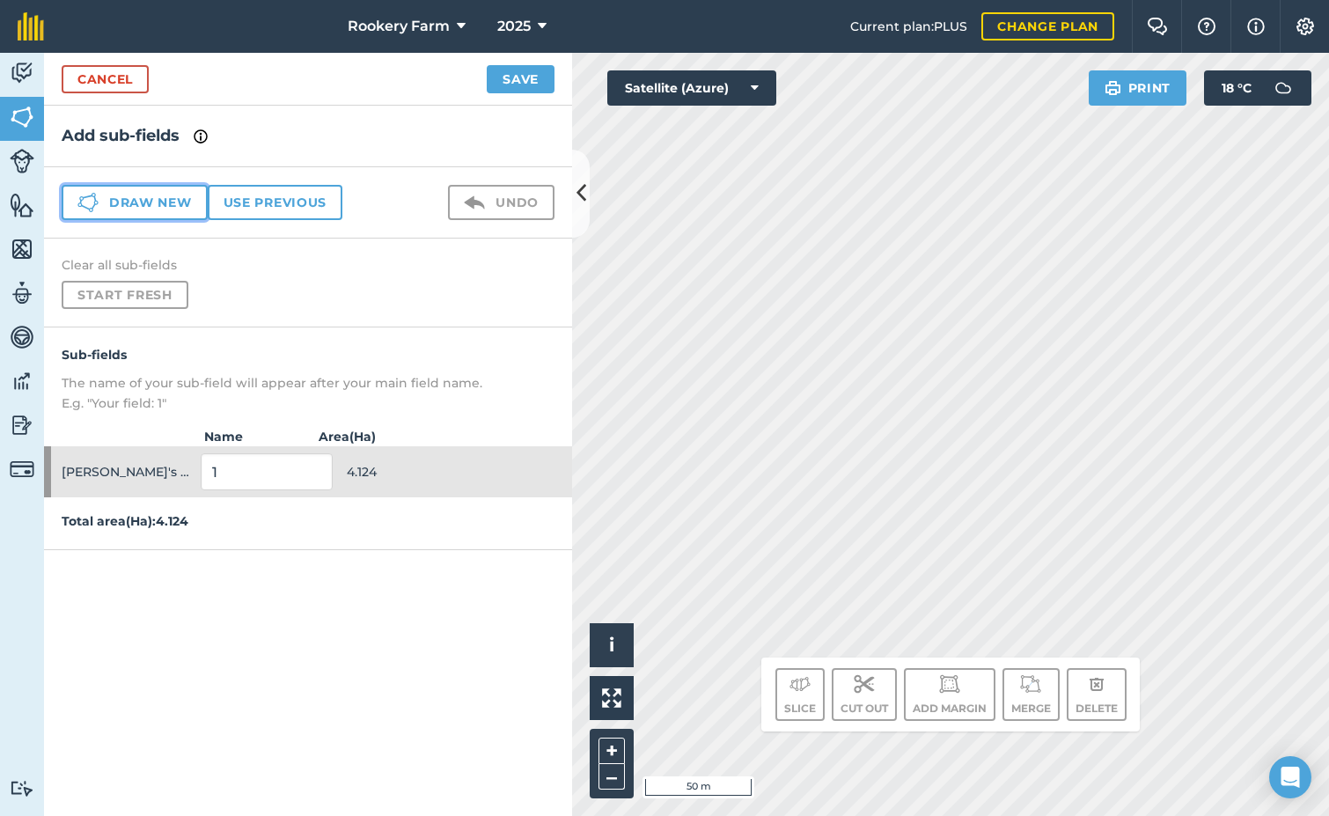
click at [169, 198] on button "Draw new" at bounding box center [135, 202] width 146 height 35
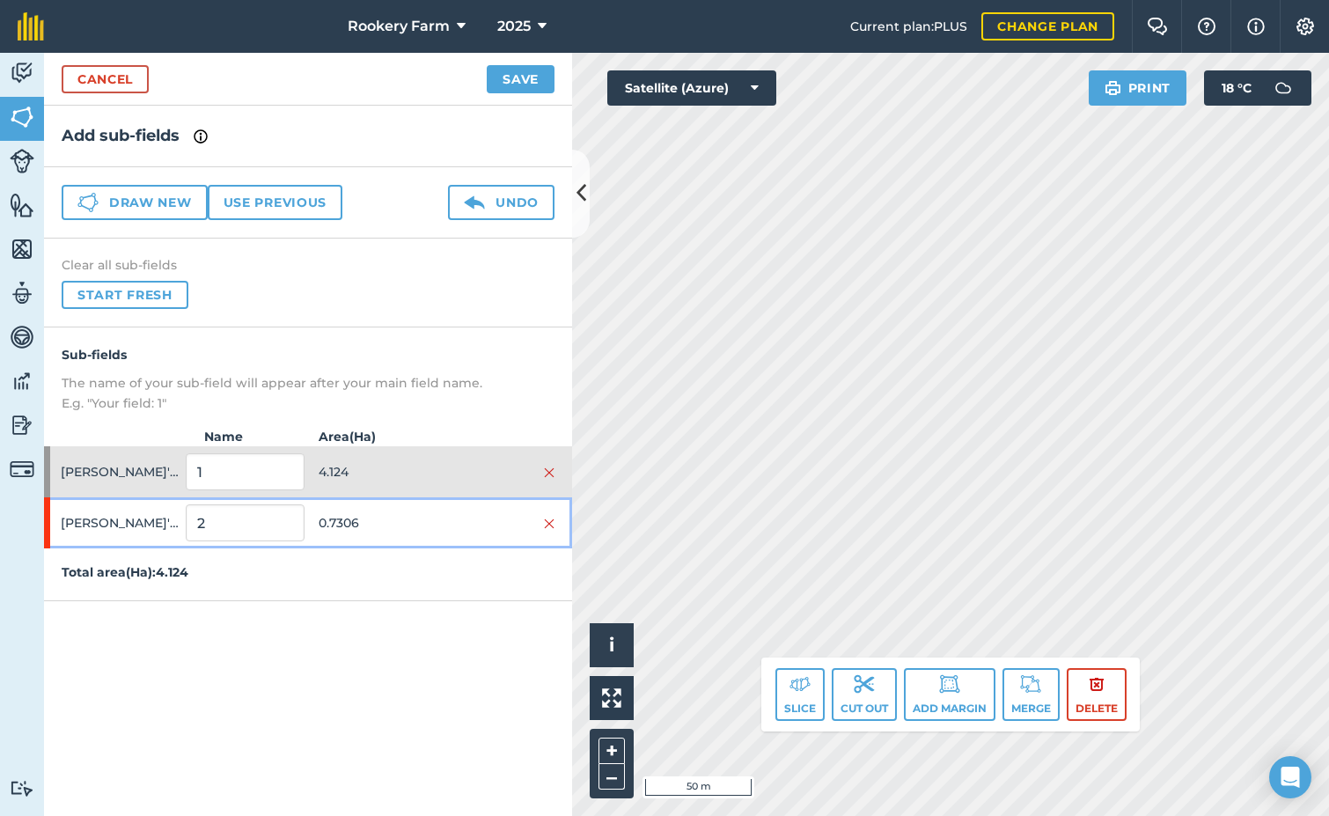
click at [445, 526] on div at bounding box center [495, 522] width 118 height 19
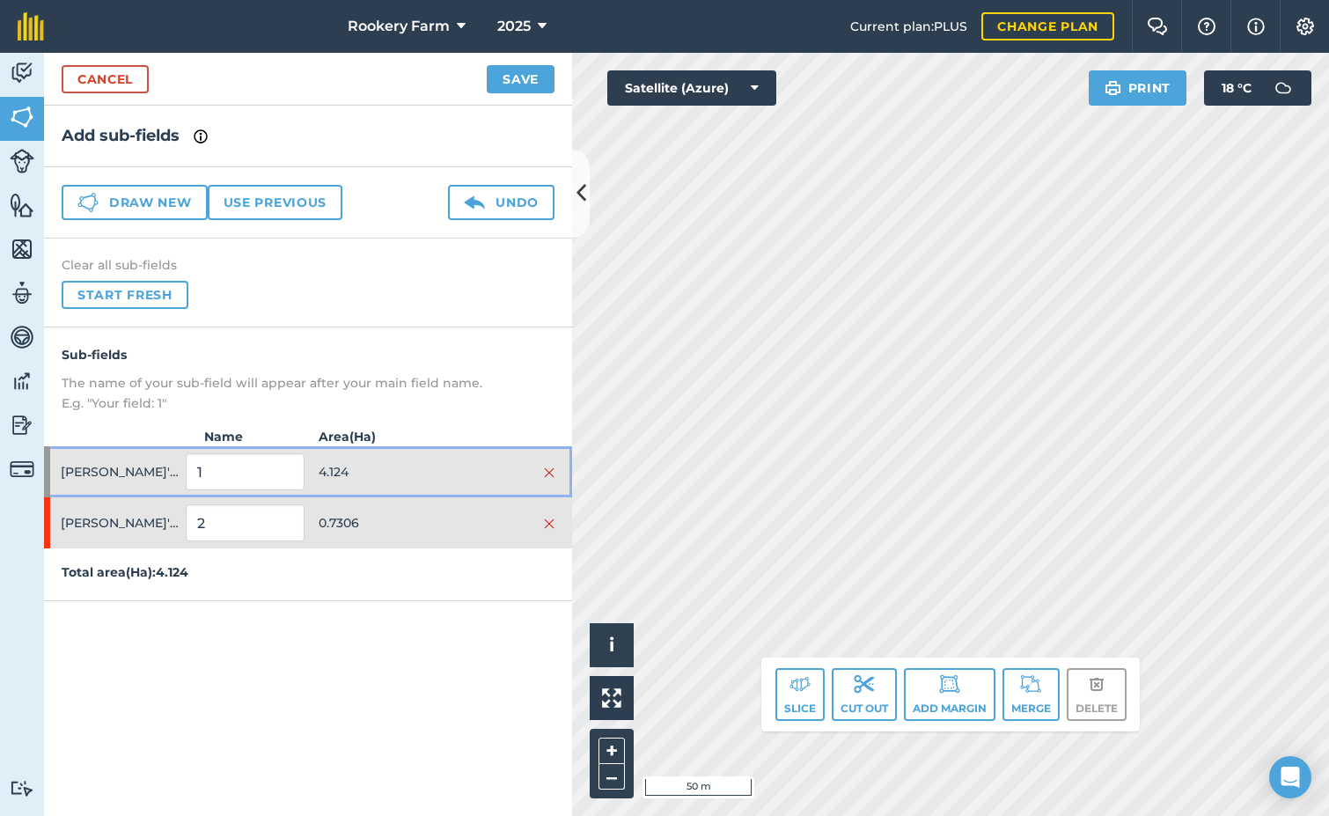
click at [432, 467] on span "4.124" at bounding box center [378, 471] width 118 height 33
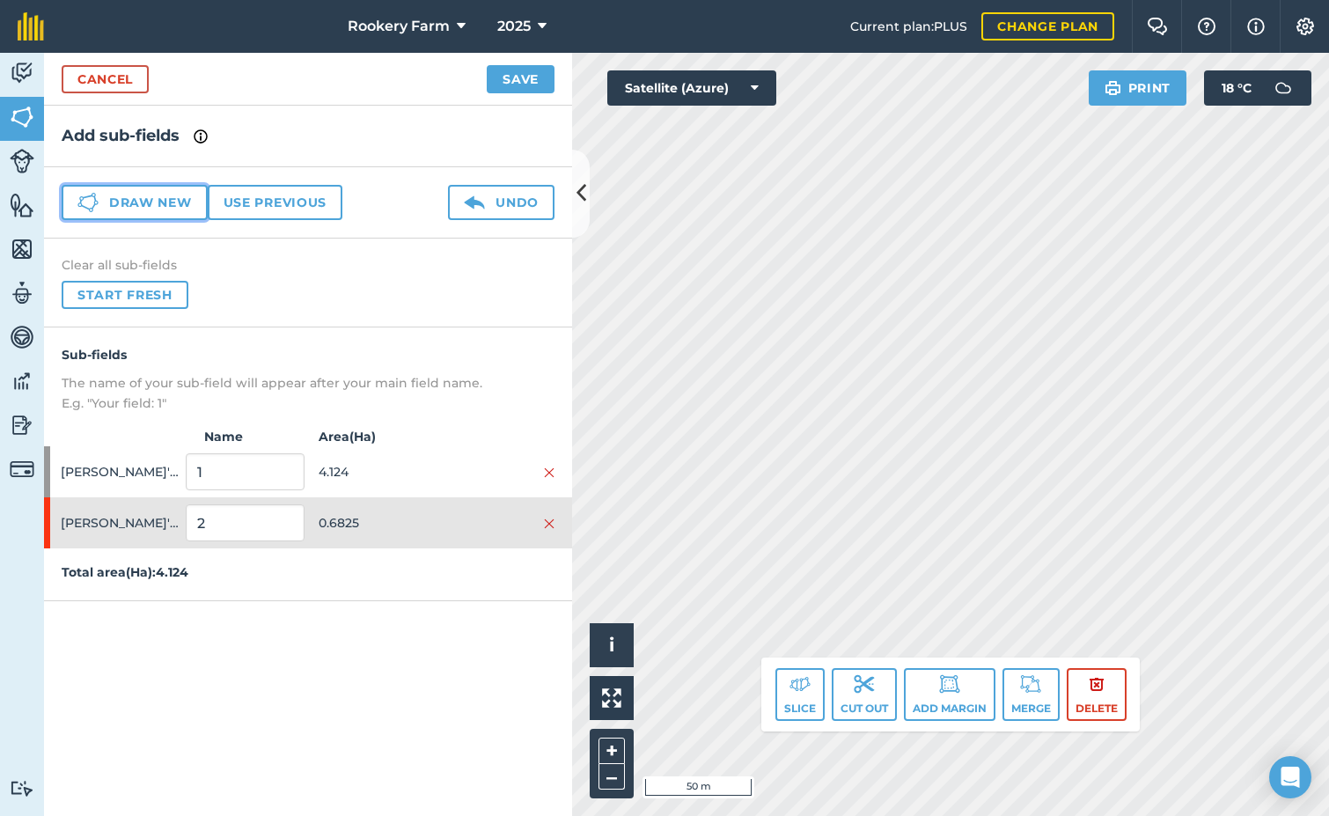
click at [180, 200] on button "Draw new" at bounding box center [135, 202] width 146 height 35
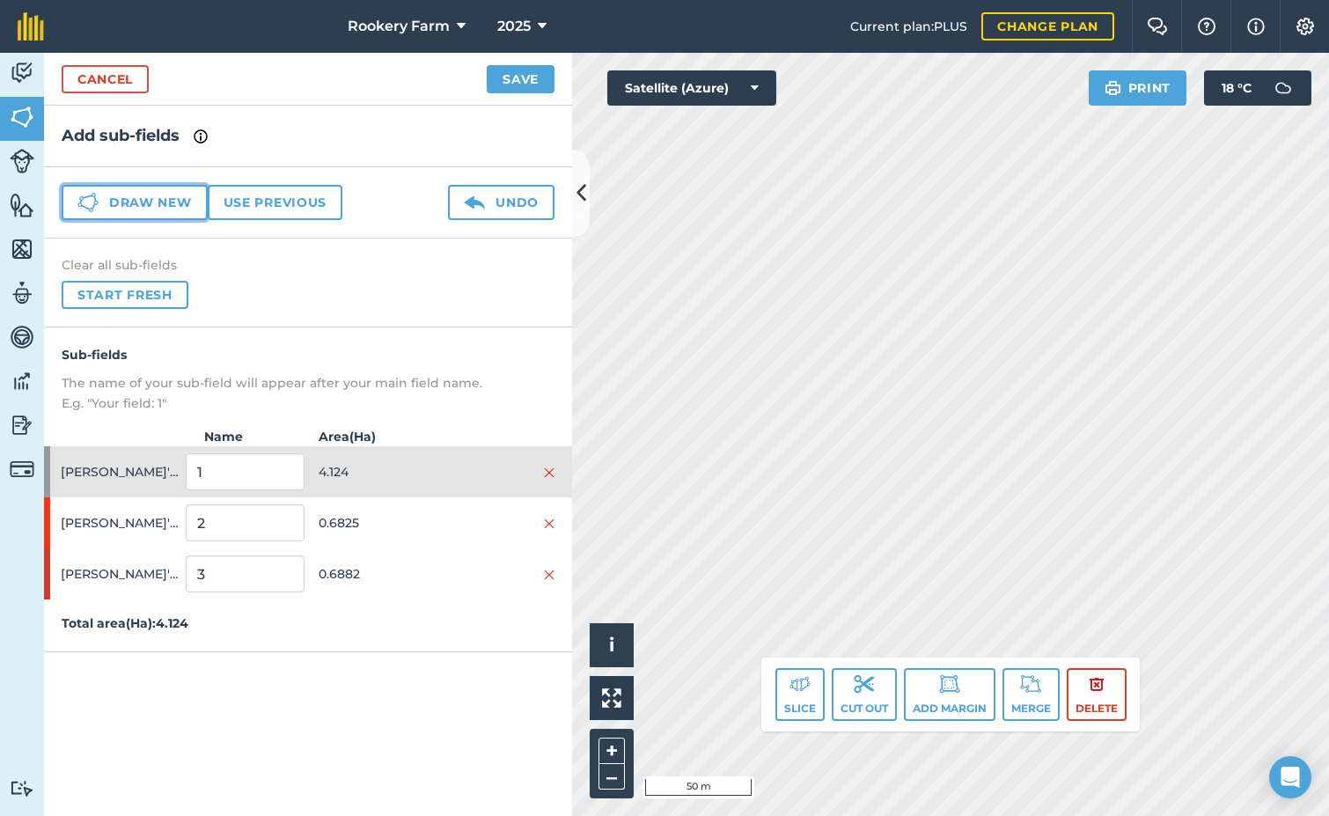
click at [144, 195] on button "Draw new" at bounding box center [135, 202] width 146 height 35
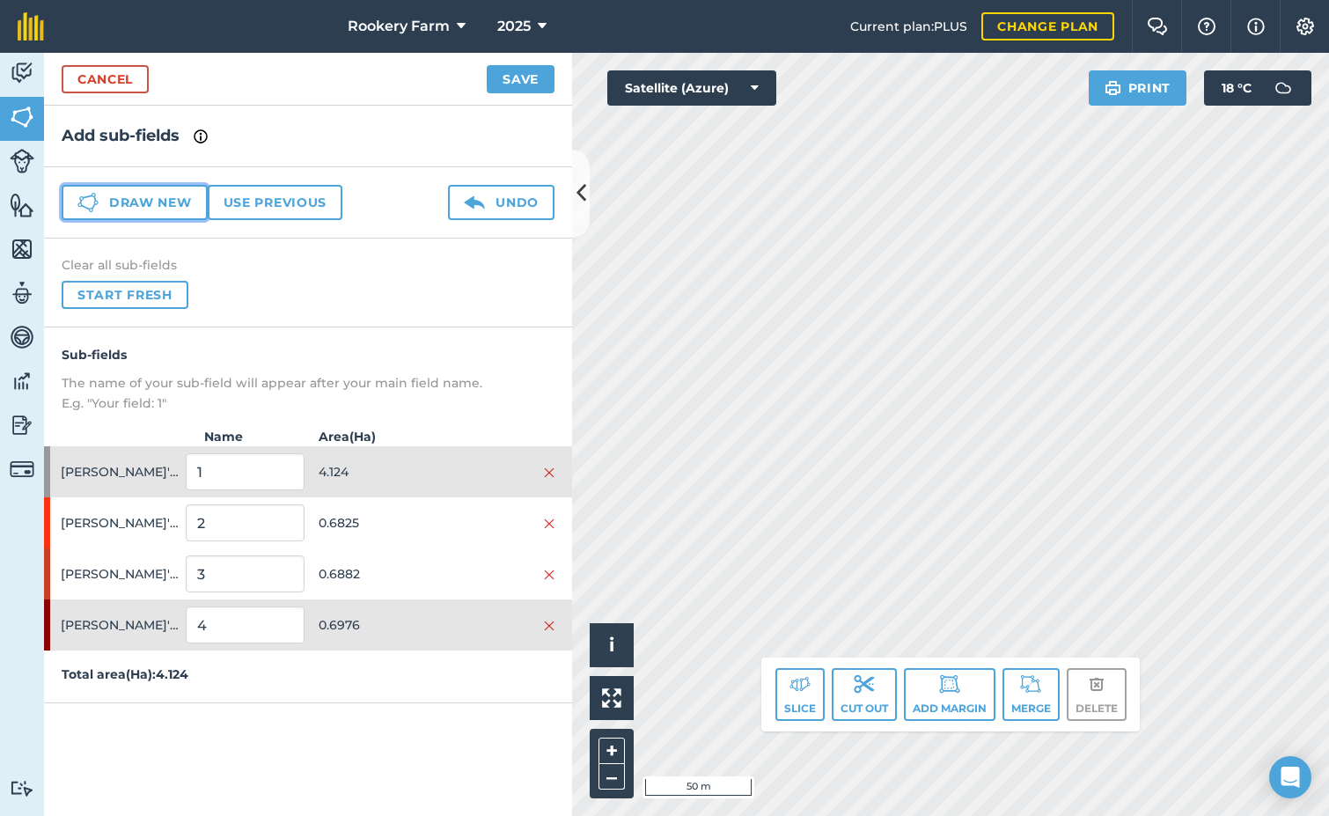
drag, startPoint x: 168, startPoint y: 206, endPoint x: 668, endPoint y: 244, distance: 501.2
click at [167, 206] on button "Draw new" at bounding box center [135, 202] width 146 height 35
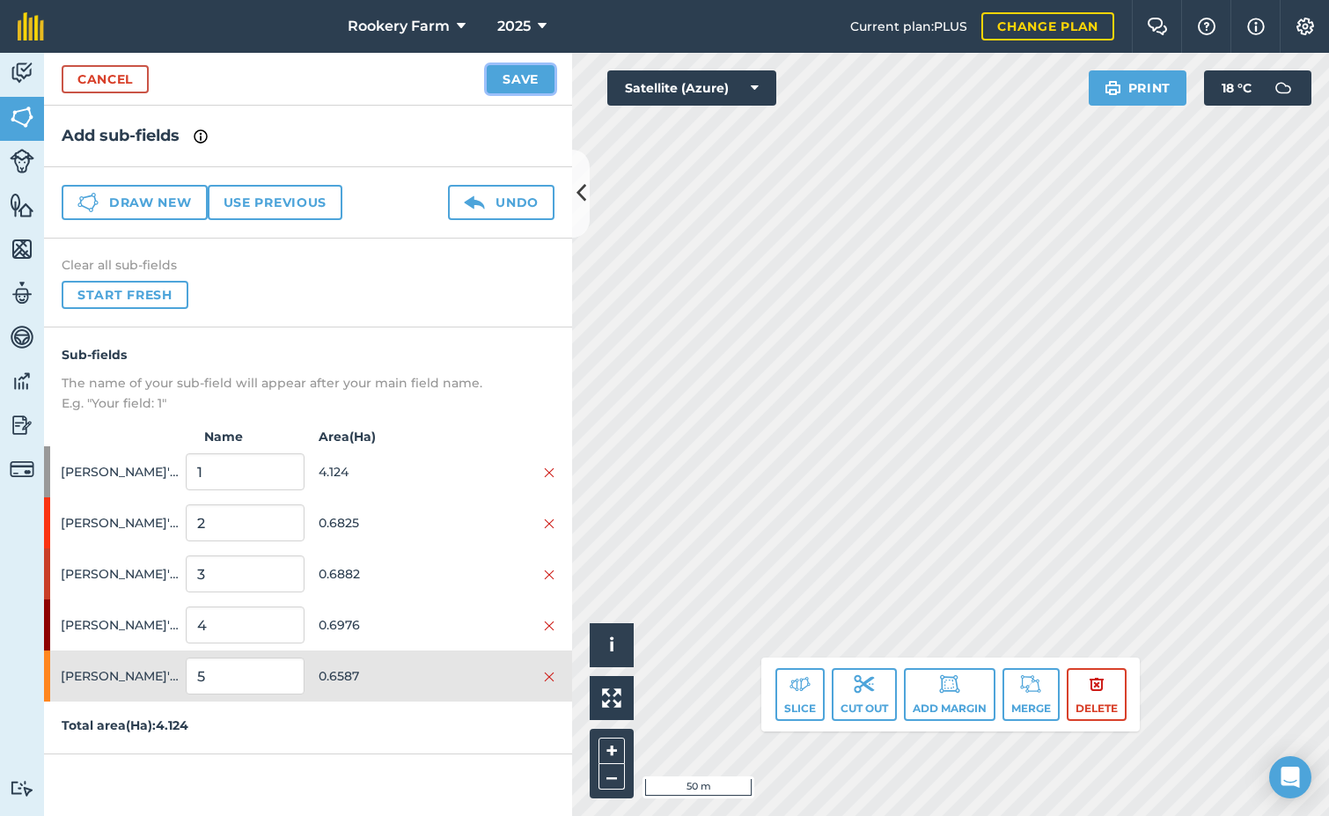
drag, startPoint x: 531, startPoint y: 76, endPoint x: 570, endPoint y: 85, distance: 39.9
click at [531, 75] on button "Save" at bounding box center [521, 79] width 68 height 28
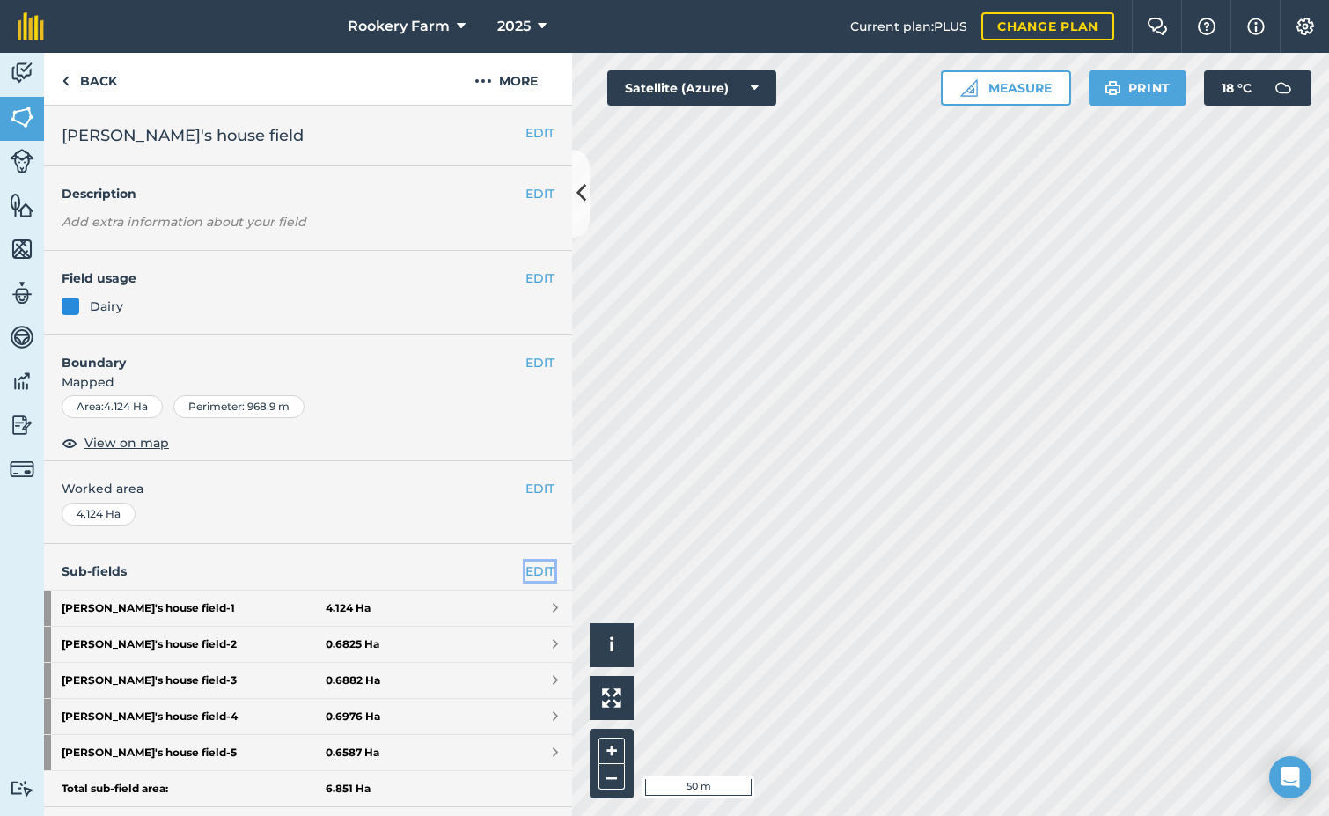
click at [525, 571] on link "EDIT" at bounding box center [539, 570] width 29 height 19
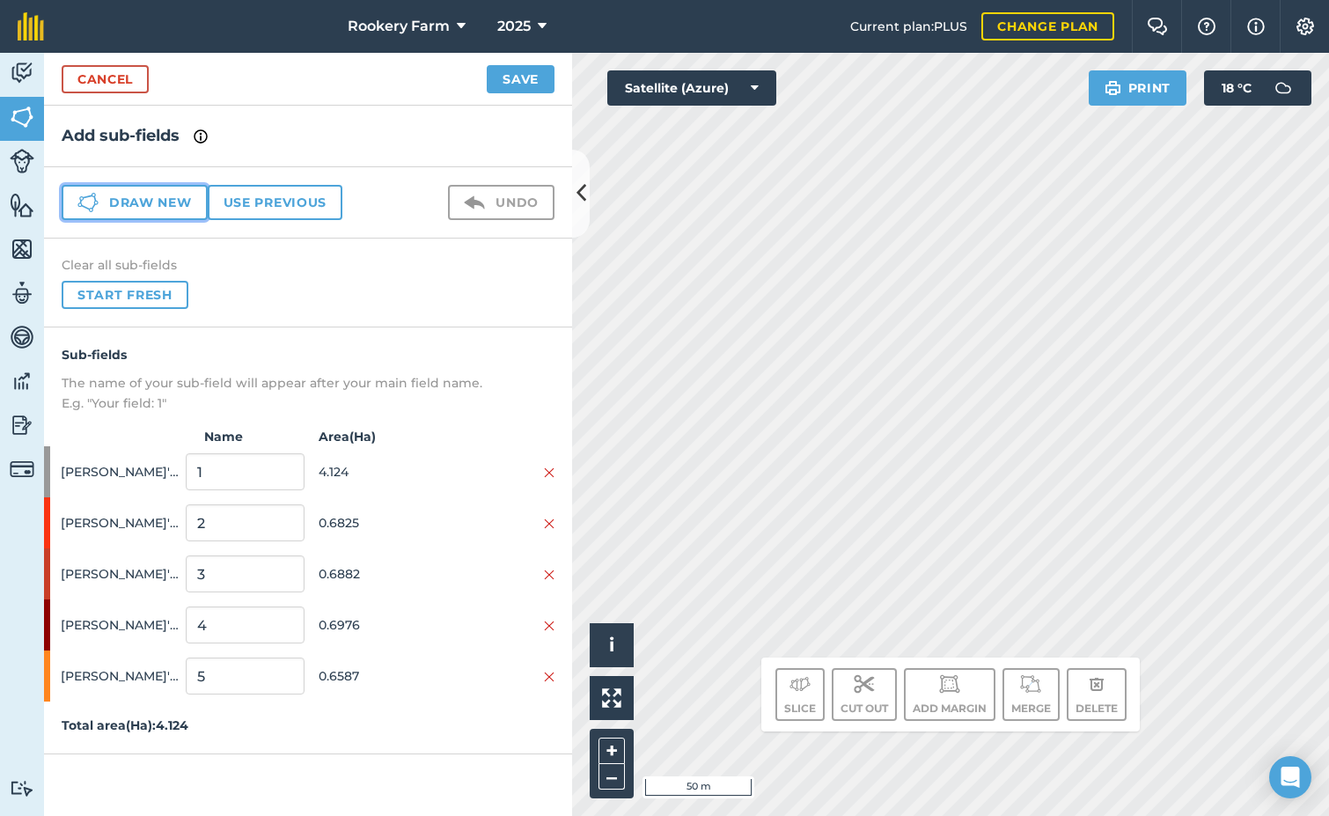
click at [172, 202] on button "Draw new" at bounding box center [135, 202] width 146 height 35
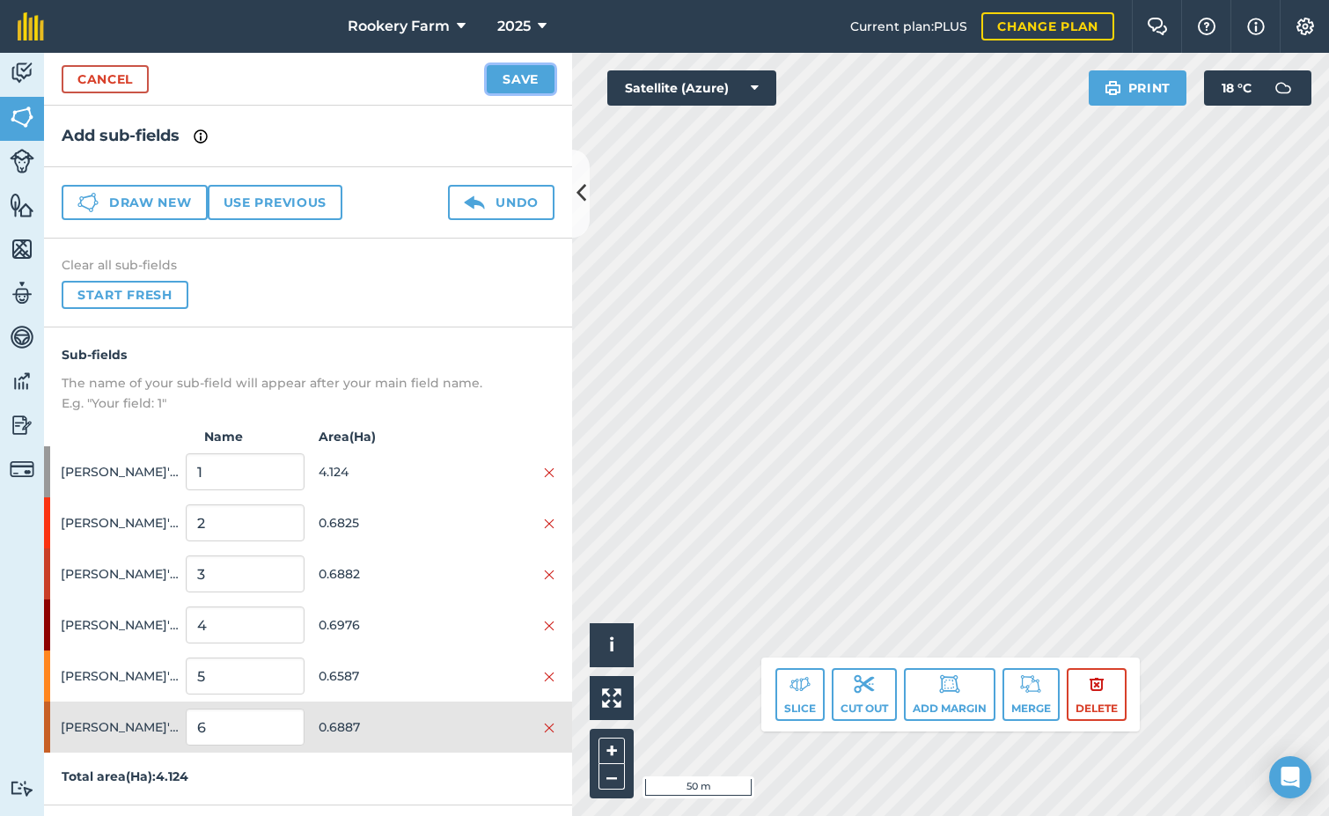
click at [519, 75] on button "Save" at bounding box center [521, 79] width 68 height 28
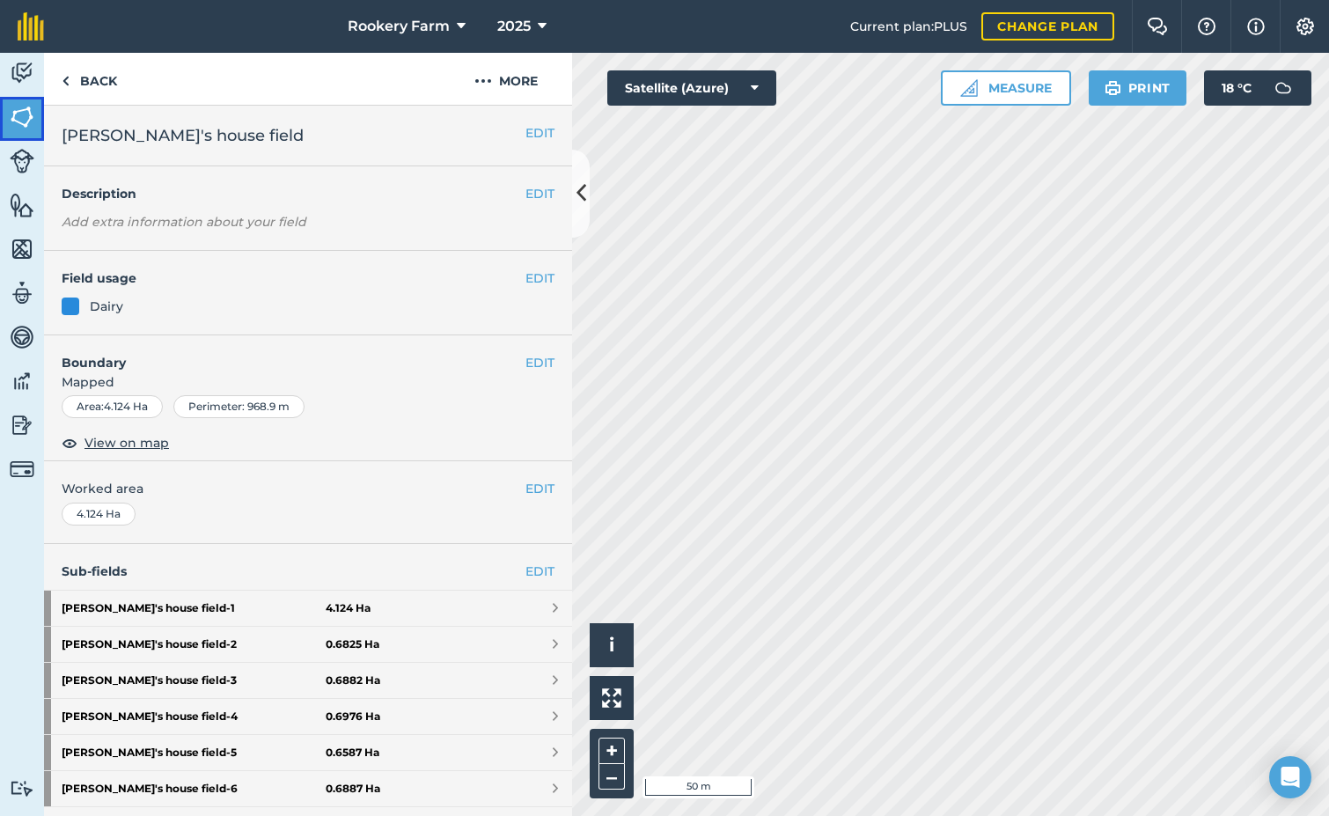
click at [26, 115] on img at bounding box center [22, 117] width 25 height 26
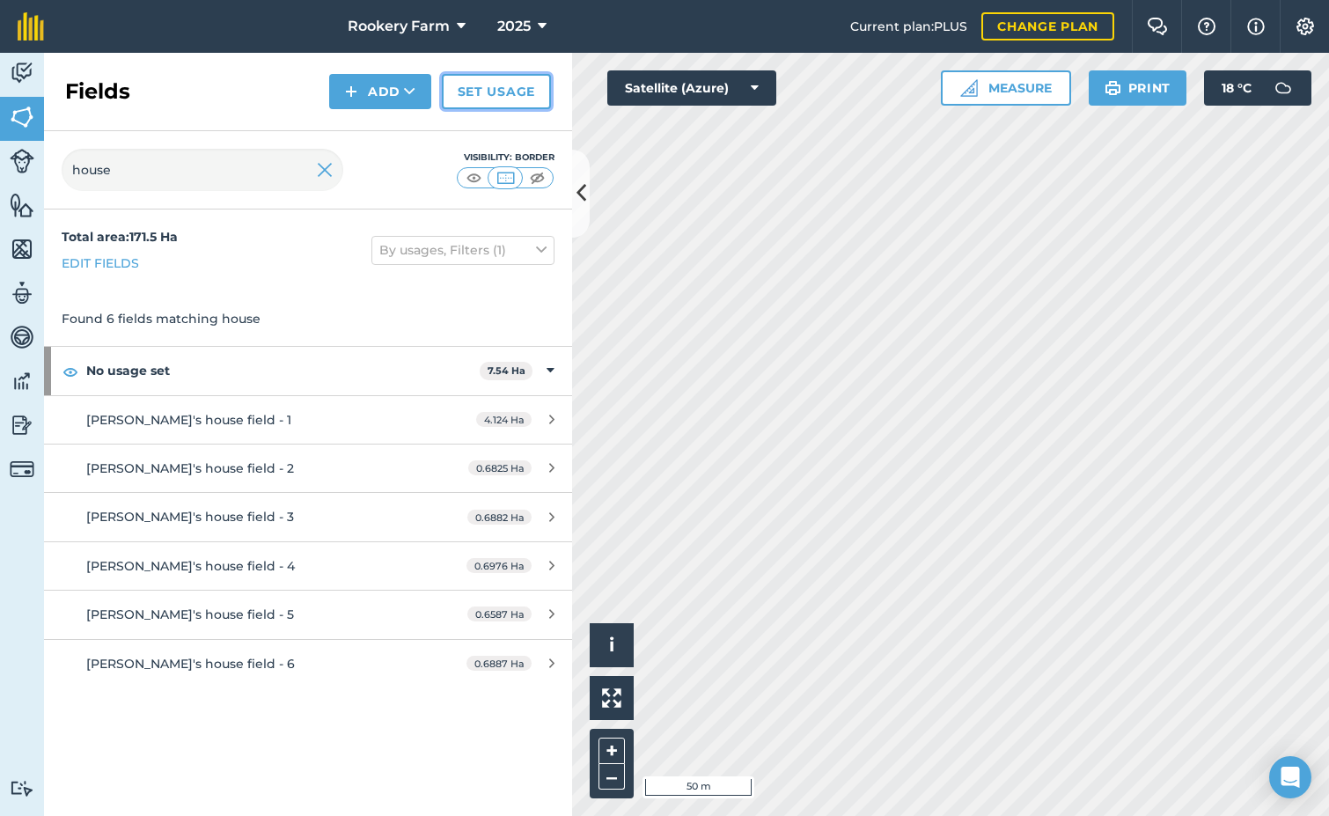
click at [524, 94] on link "Set usage" at bounding box center [496, 91] width 109 height 35
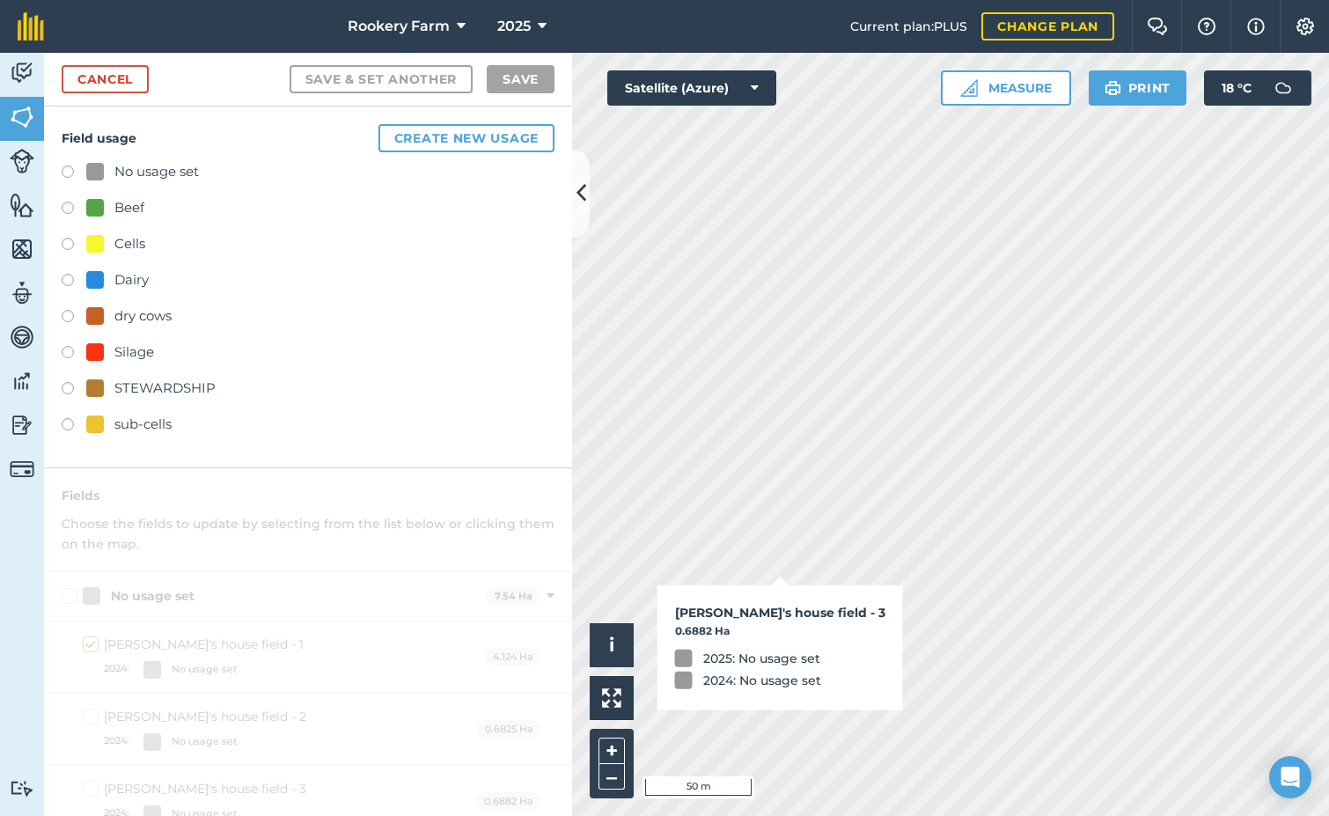
checkbox input "true"
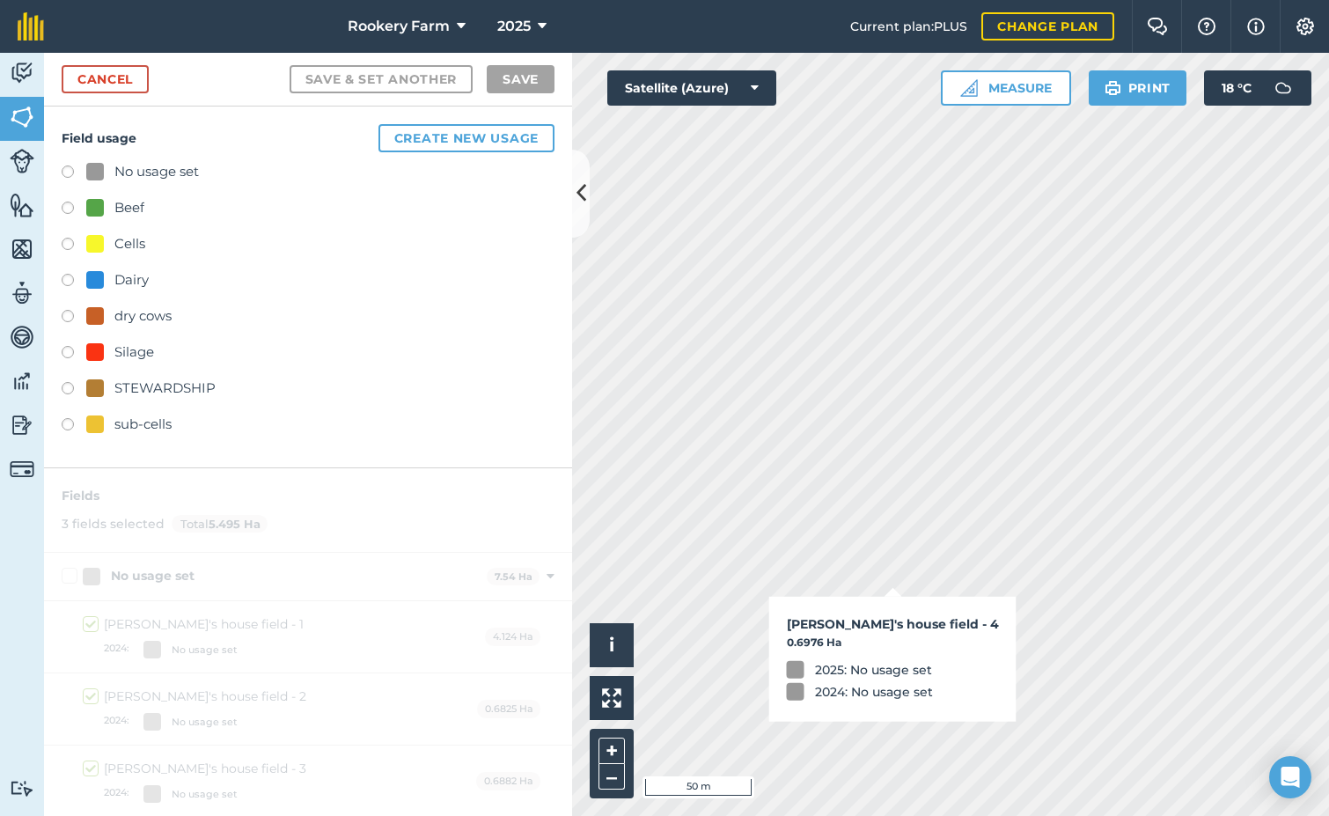
checkbox input "true"
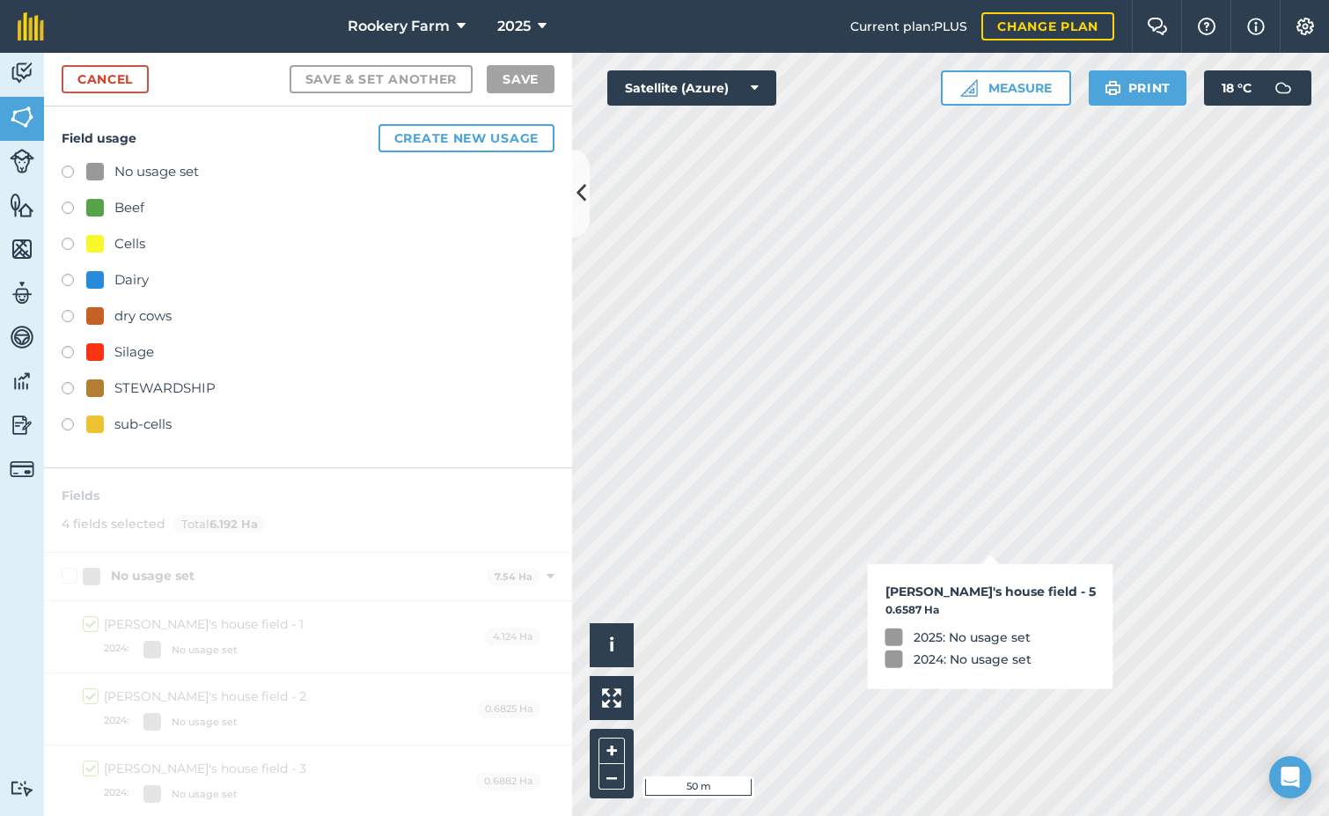
checkbox input "true"
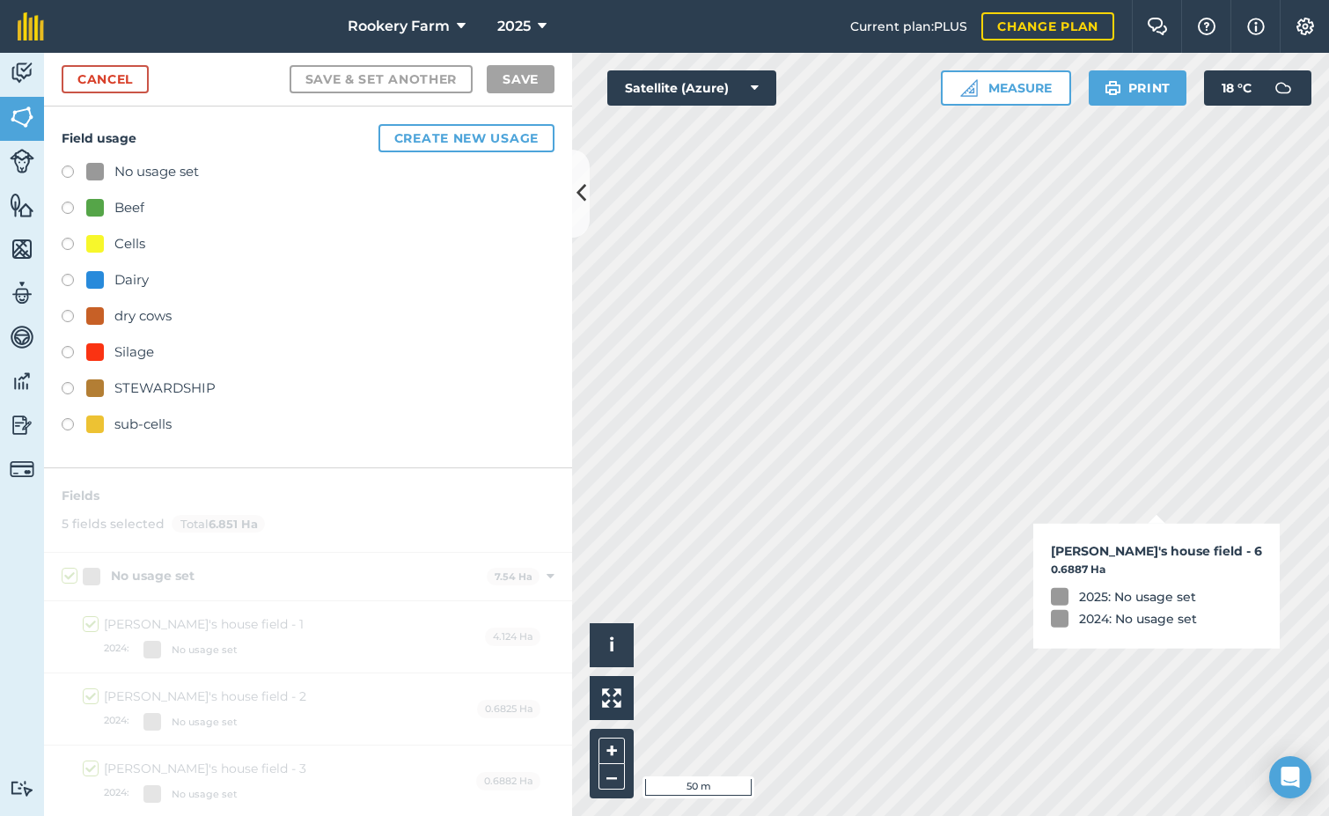
checkbox input "true"
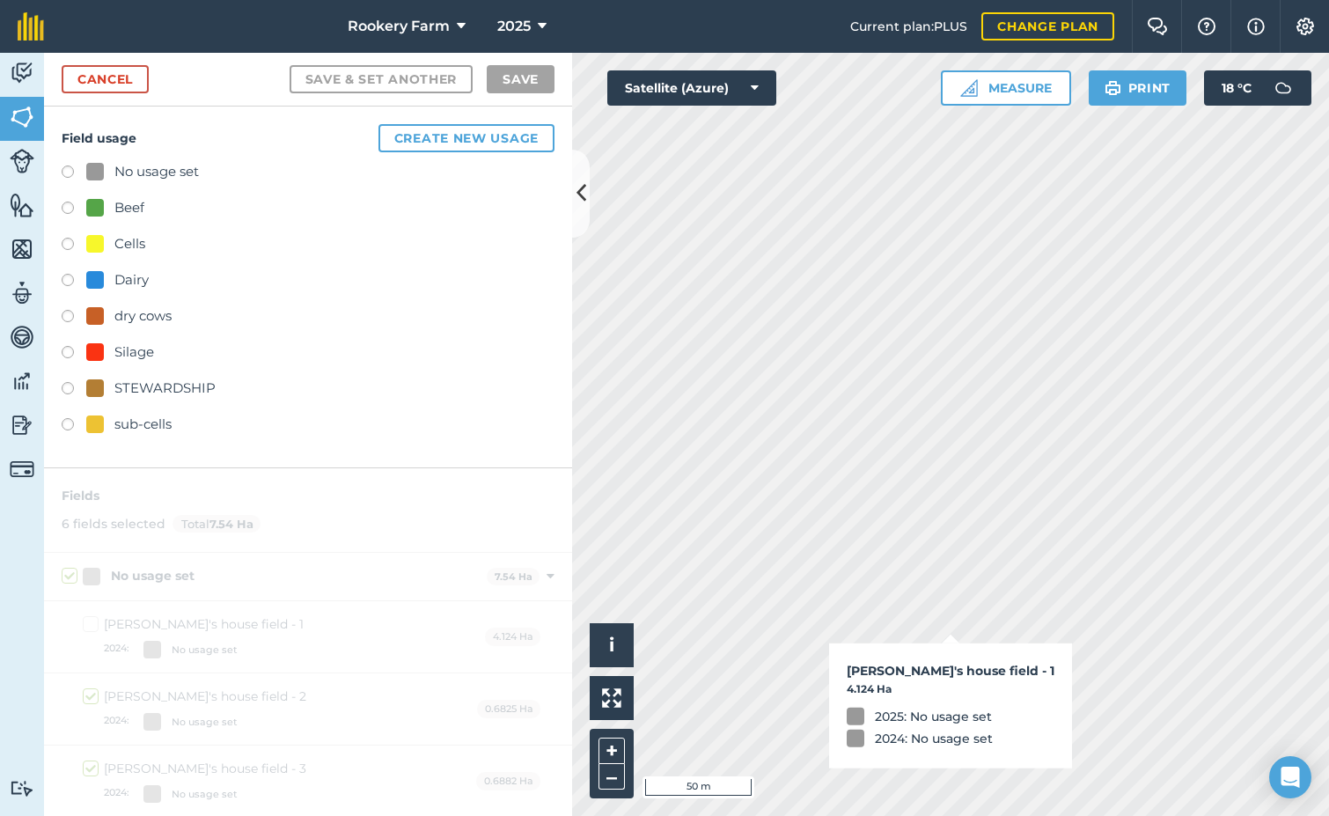
checkbox input "false"
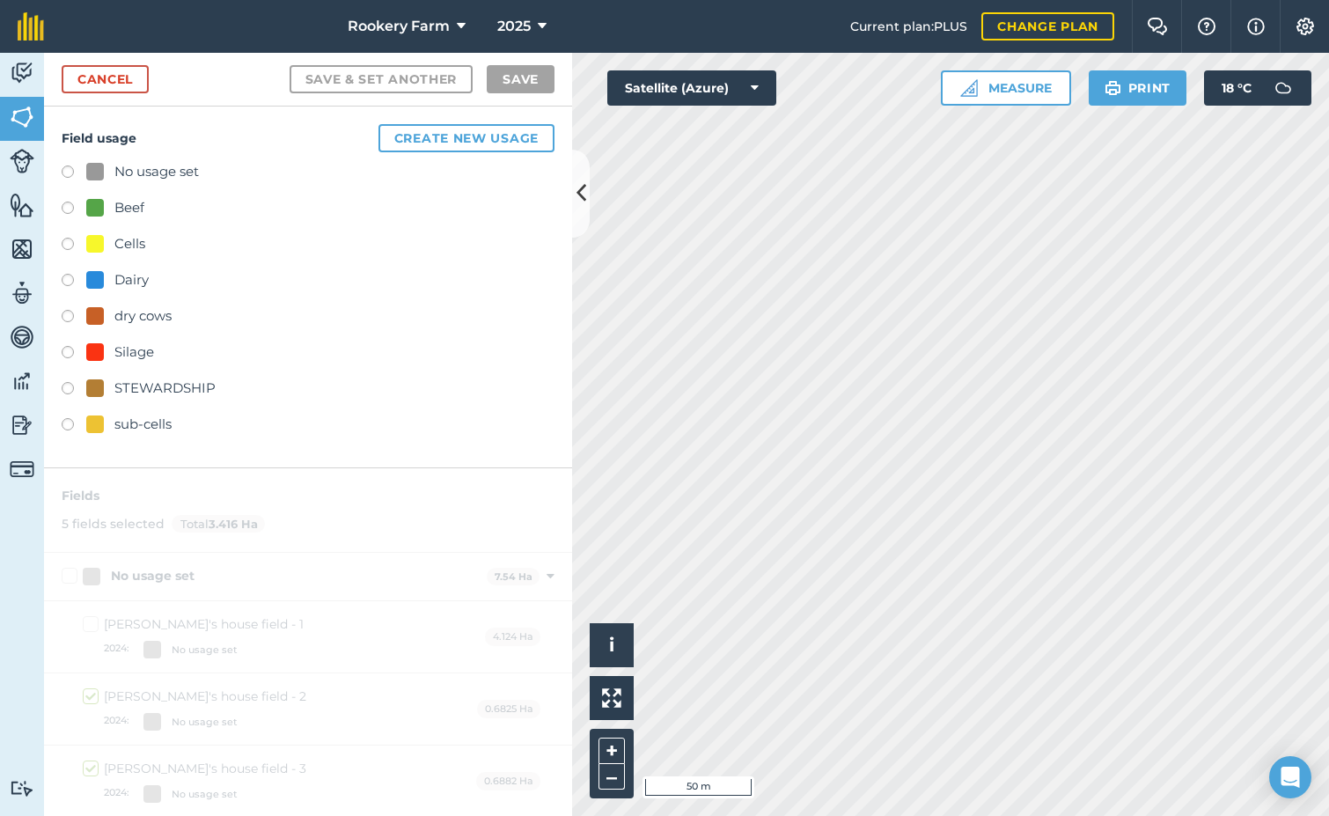
click at [69, 202] on label at bounding box center [74, 211] width 25 height 18
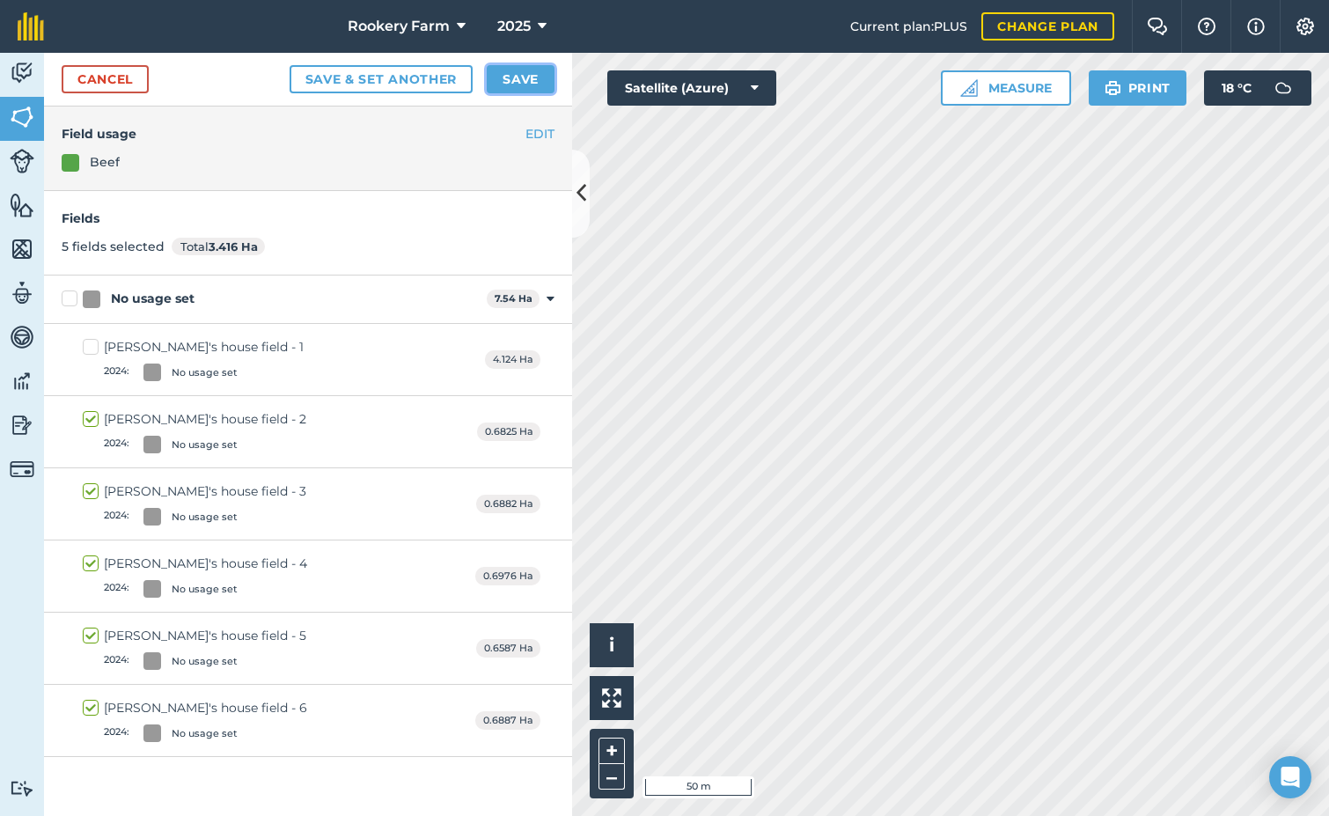
click at [531, 86] on button "Save" at bounding box center [521, 79] width 68 height 28
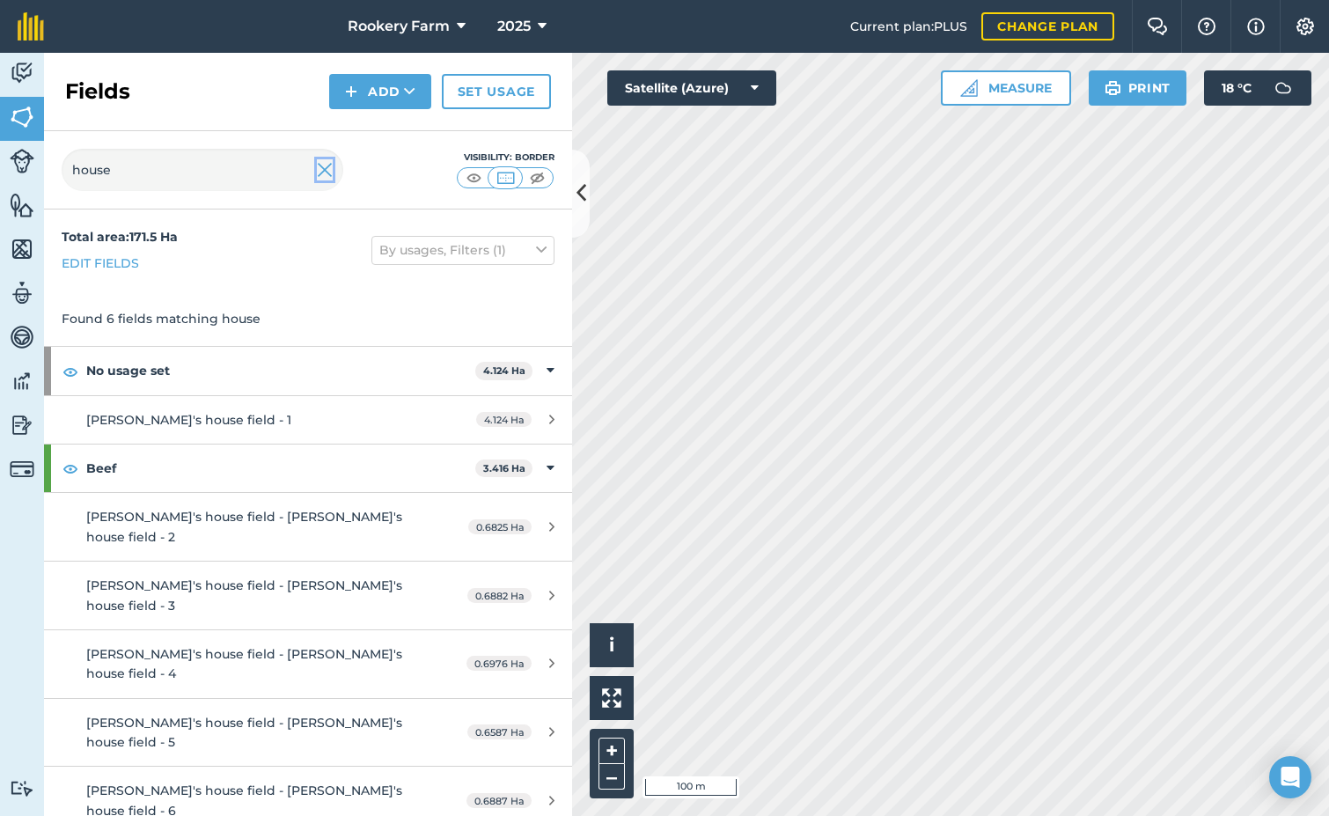
click at [322, 174] on img at bounding box center [325, 169] width 16 height 21
